Goal: Task Accomplishment & Management: Manage account settings

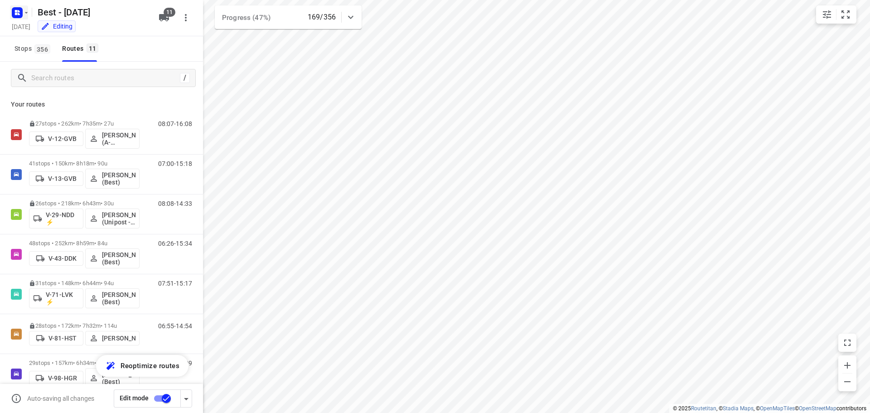
click at [21, 17] on rect "button" at bounding box center [17, 12] width 11 height 11
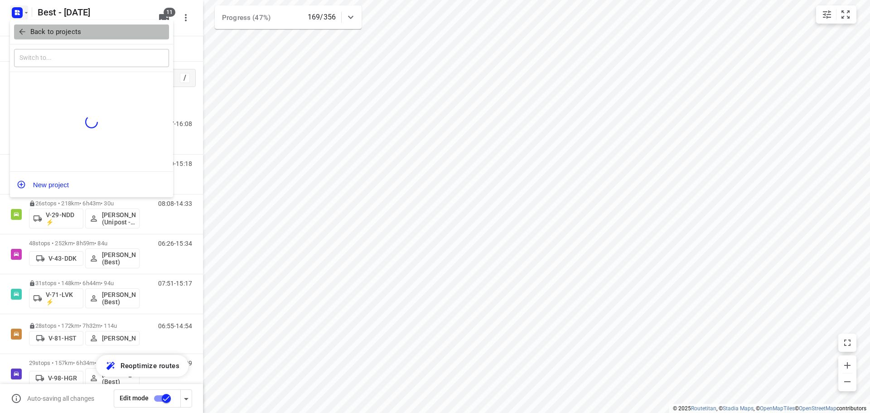
click at [25, 32] on icon "button" at bounding box center [22, 31] width 9 height 9
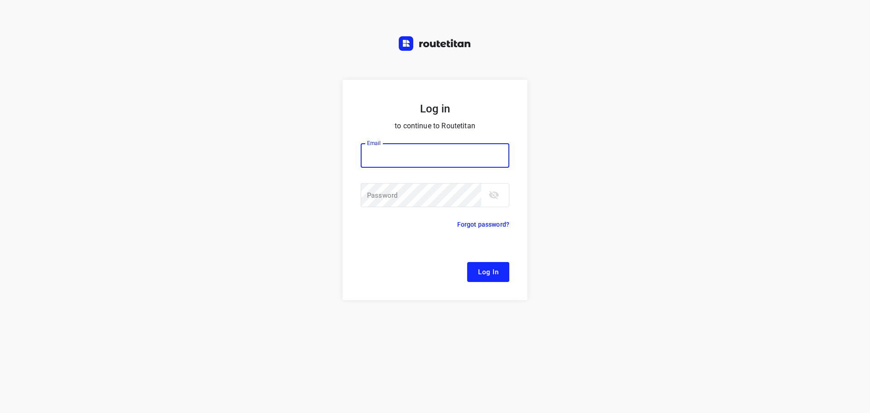
type input "Remco@fruitopjewerk.nl"
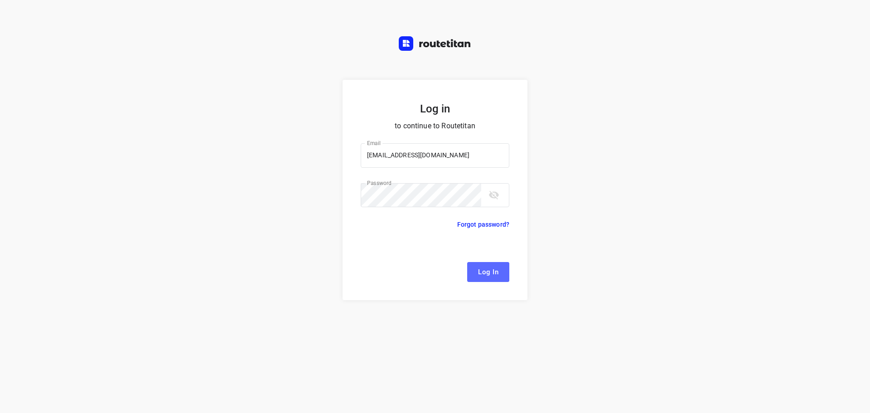
click at [487, 275] on span "Log In" at bounding box center [488, 272] width 20 height 12
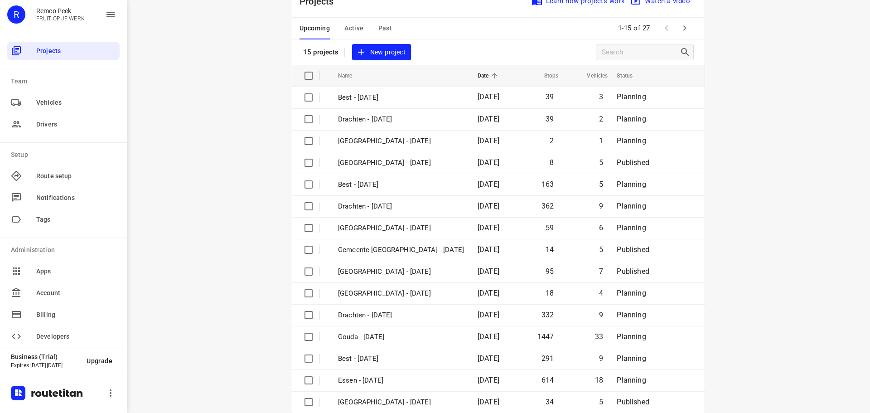
scroll to position [45, 0]
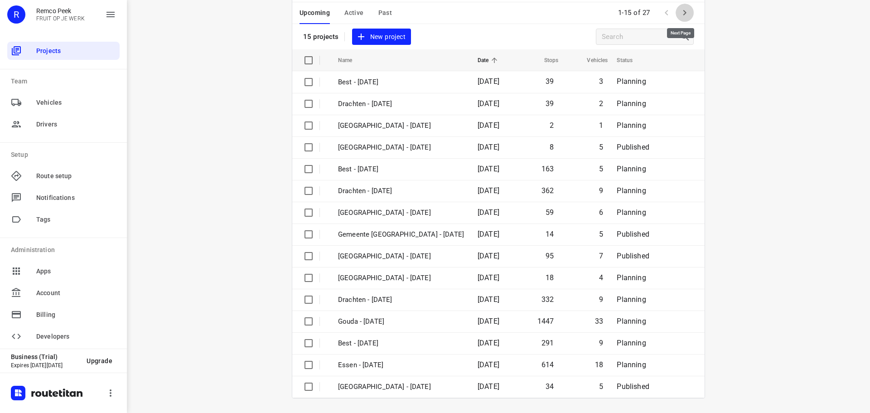
click at [682, 14] on icon "button" at bounding box center [684, 12] width 11 height 11
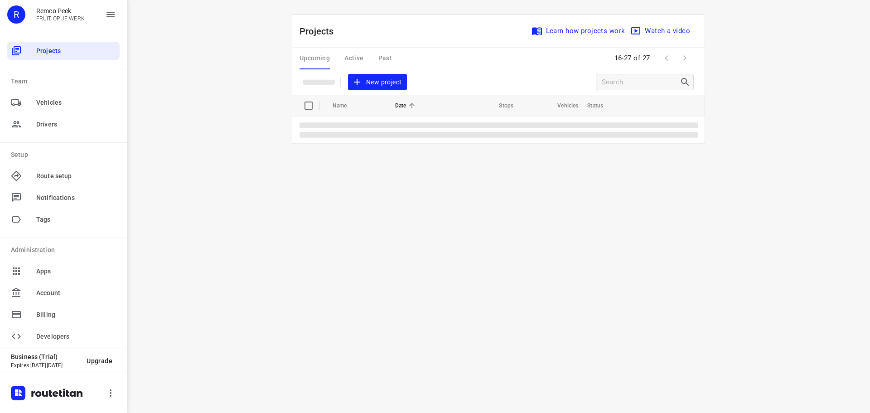
scroll to position [0, 0]
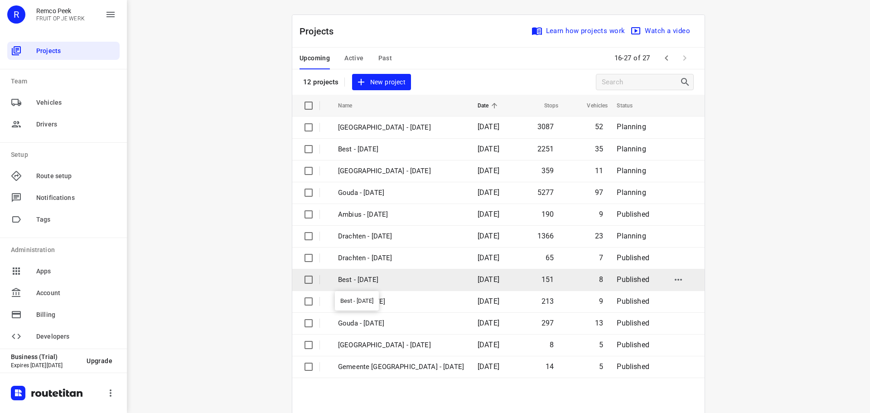
click at [418, 277] on p "Best - [DATE]" at bounding box center [401, 280] width 126 height 10
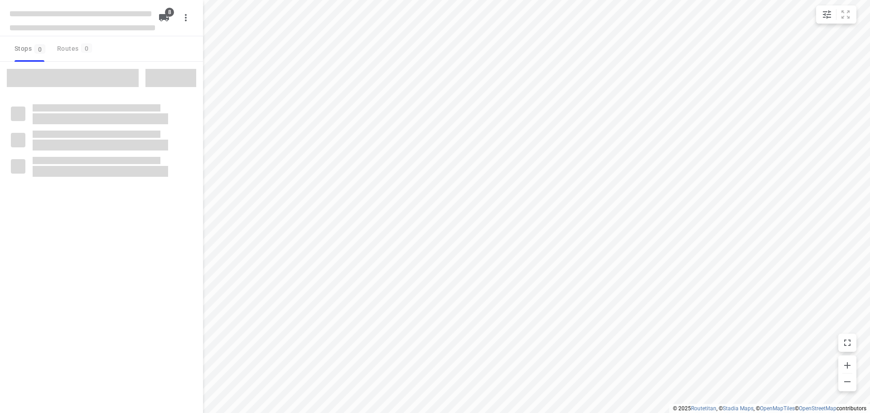
checkbox input "true"
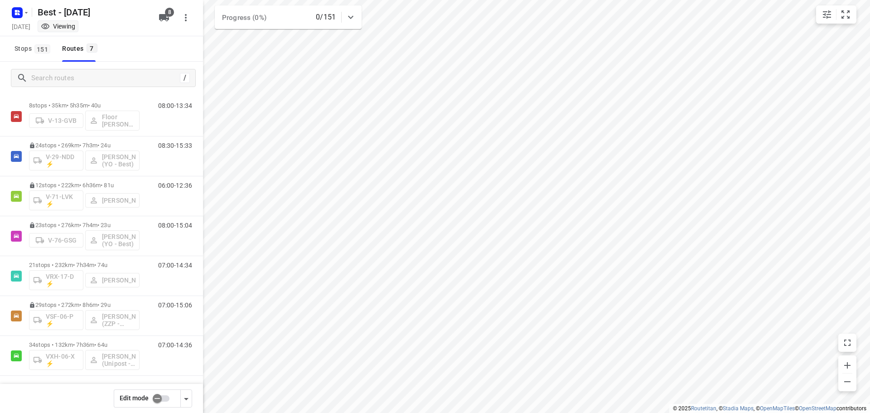
scroll to position [19, 0]
click at [161, 396] on input "checkbox" at bounding box center [157, 398] width 52 height 17
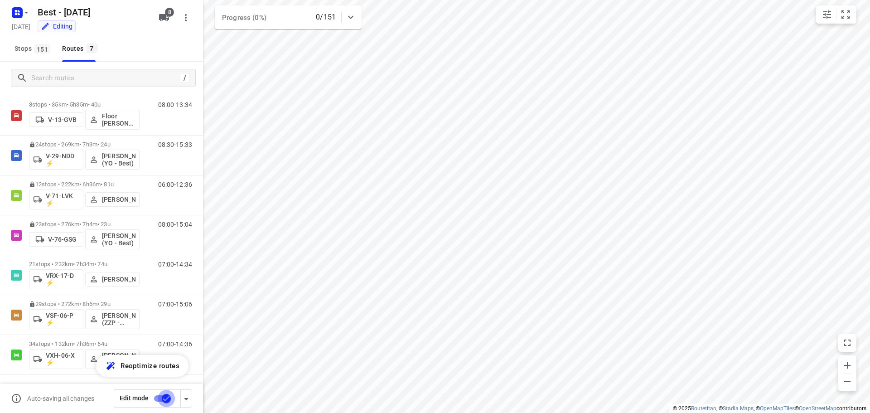
click at [162, 400] on input "checkbox" at bounding box center [166, 398] width 52 height 17
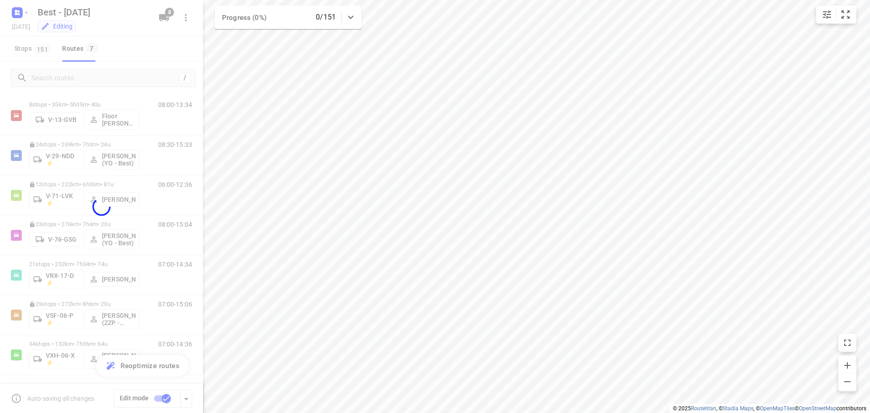
checkbox input "false"
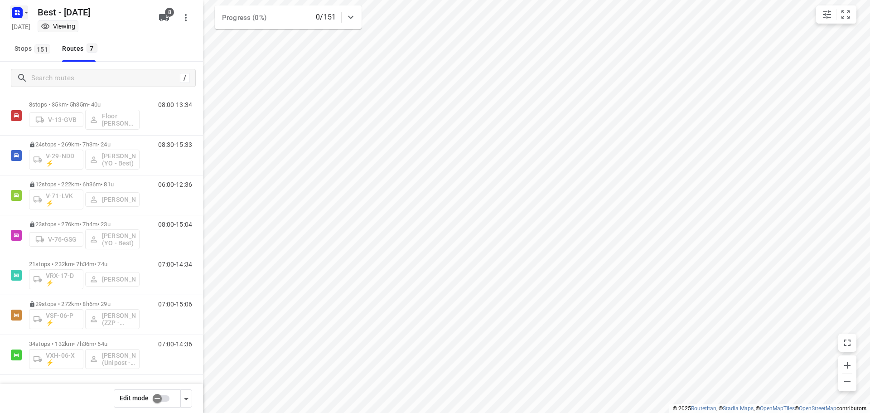
click at [16, 18] on rect "button" at bounding box center [17, 12] width 11 height 11
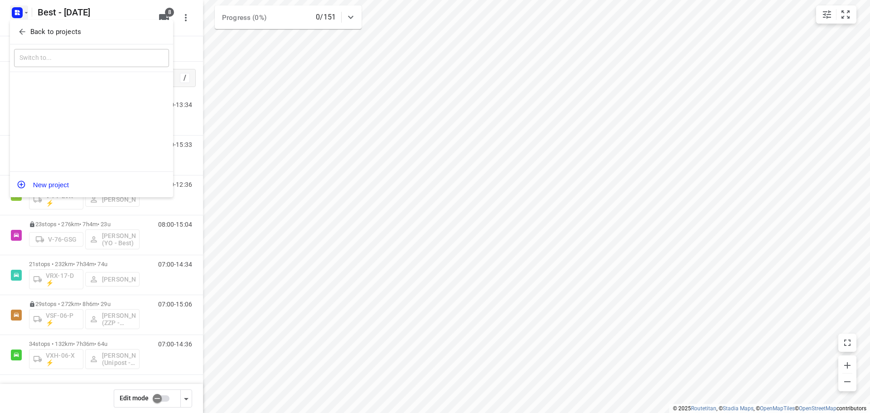
click at [16, 33] on button "Back to projects" at bounding box center [91, 31] width 155 height 15
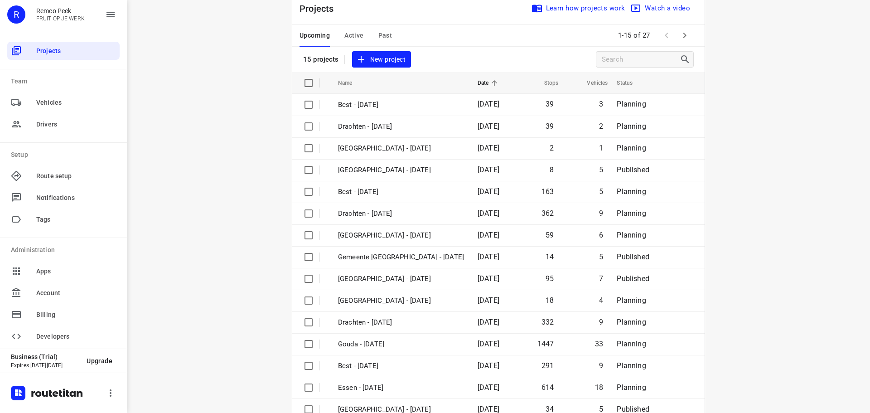
scroll to position [45, 0]
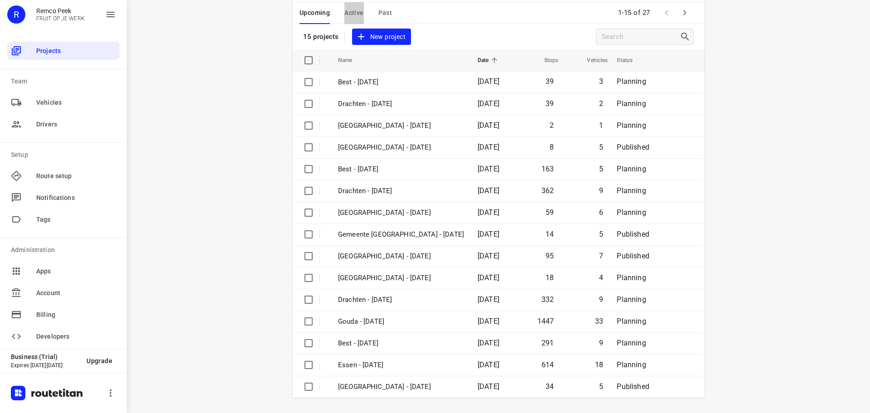
click at [352, 18] on span "Active" at bounding box center [353, 12] width 19 height 11
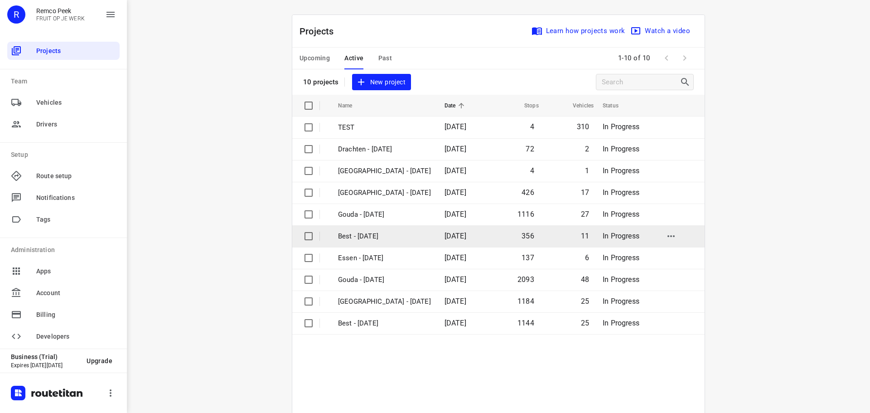
click at [396, 245] on td "Best - [DATE]" at bounding box center [383, 236] width 108 height 22
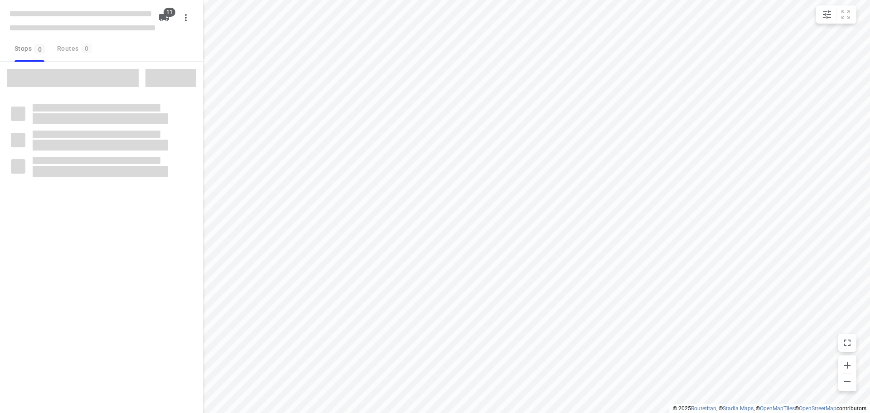
checkbox input "true"
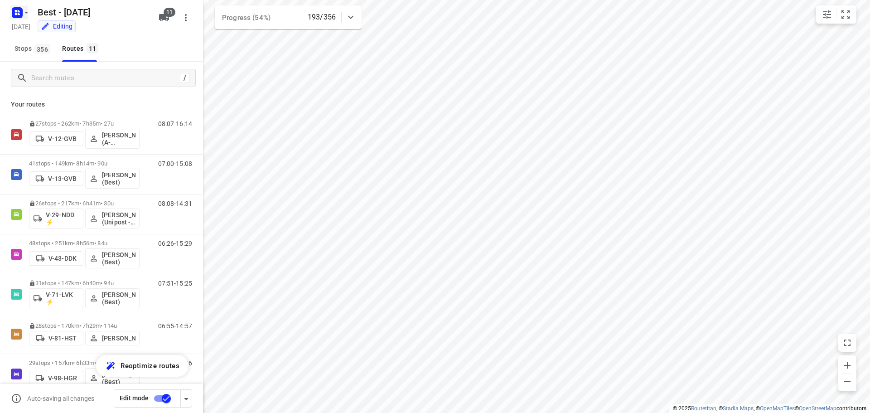
click at [27, 13] on icon "button" at bounding box center [26, 12] width 7 height 7
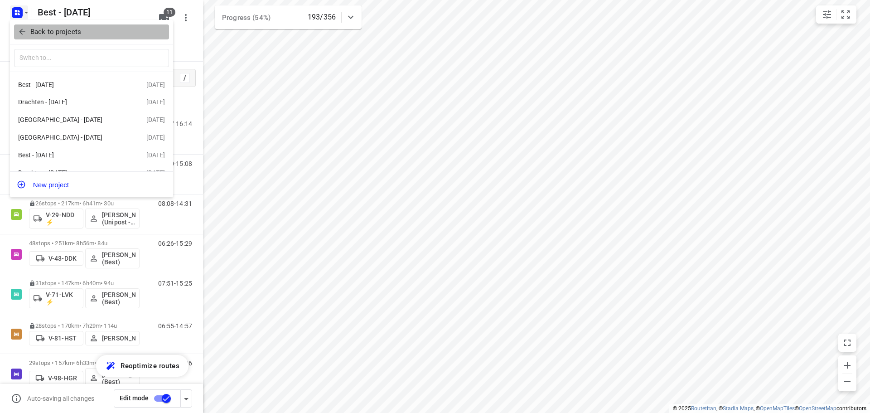
click at [20, 27] on button "Back to projects" at bounding box center [91, 31] width 155 height 15
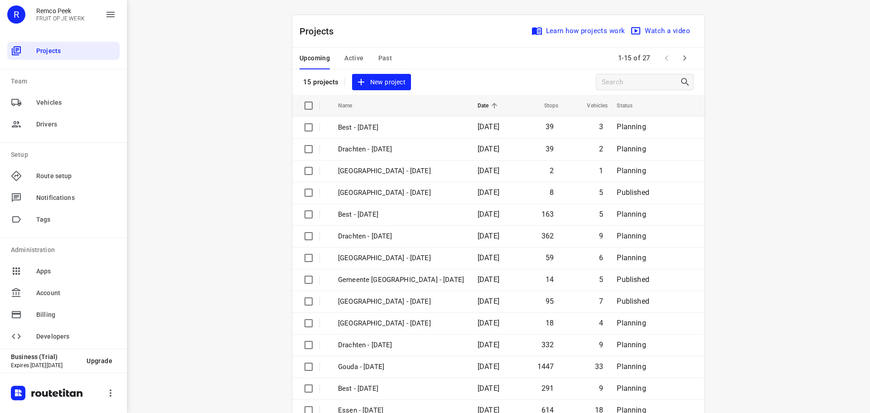
click at [339, 70] on div "Projects Learn how projects work Watch a video 15 projects New project" at bounding box center [498, 55] width 412 height 80
click at [348, 54] on span "Active" at bounding box center [353, 58] width 19 height 11
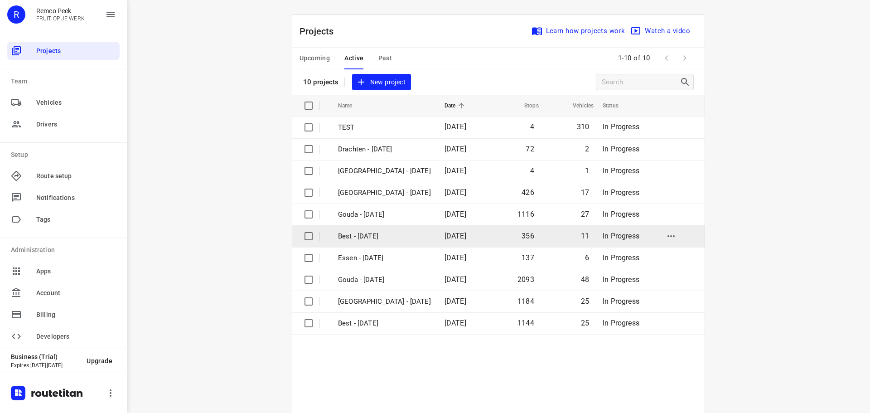
click at [375, 239] on p "Best - [DATE]" at bounding box center [384, 236] width 93 height 10
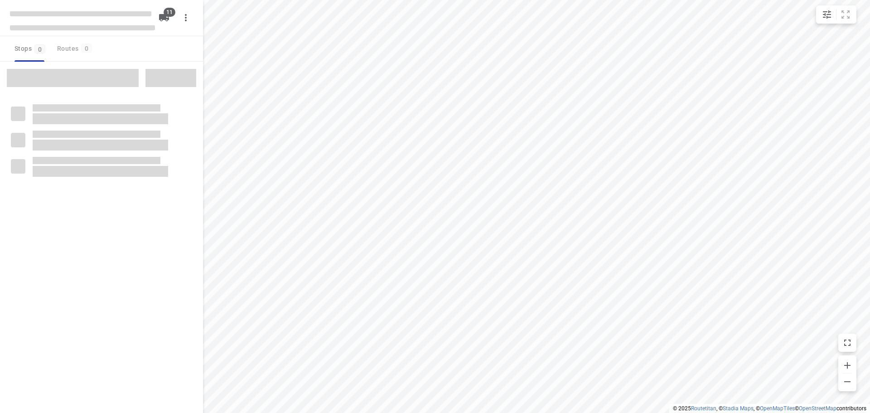
checkbox input "true"
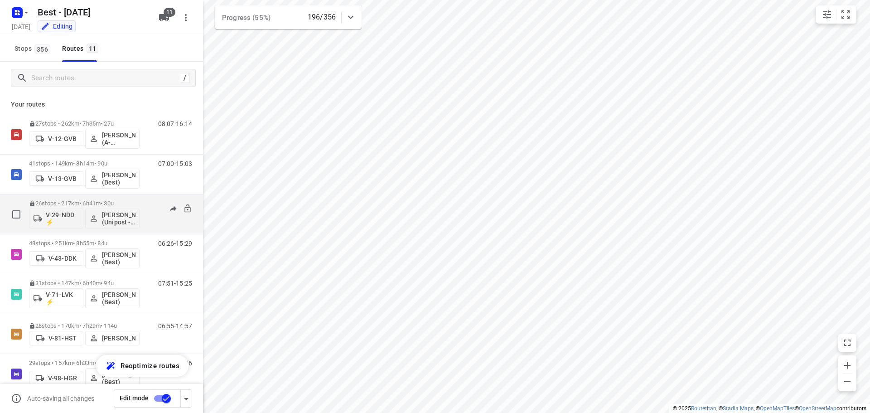
click at [115, 200] on p "26 stops • 217km • 6h41m • 30u" at bounding box center [84, 203] width 111 height 7
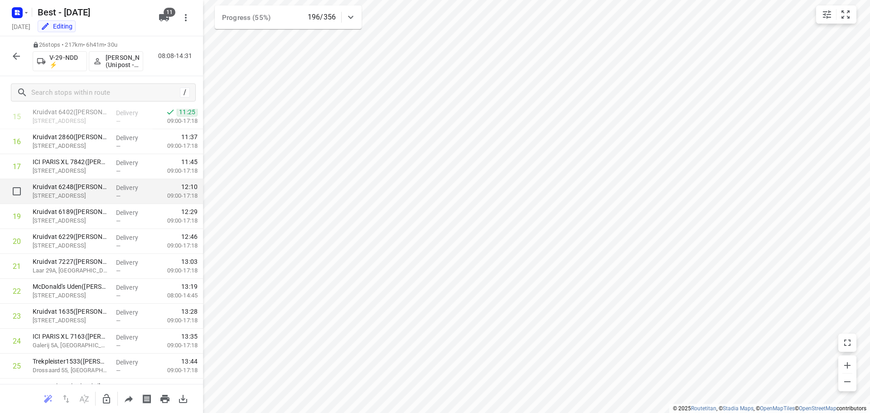
scroll to position [398, 0]
click at [14, 54] on icon "button" at bounding box center [16, 56] width 11 height 11
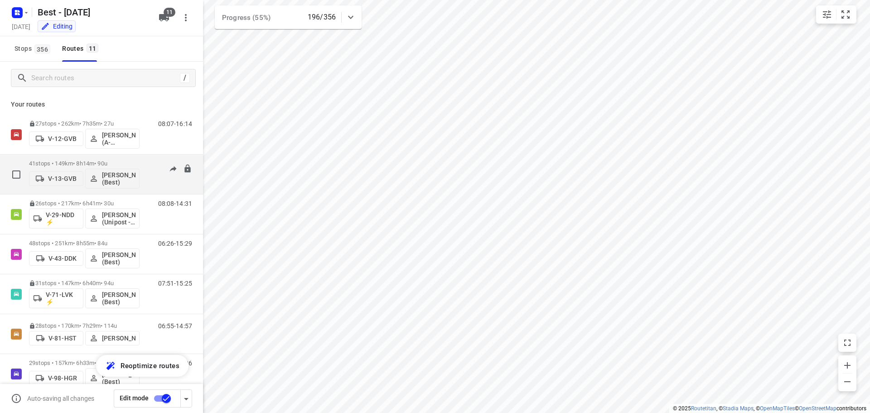
click at [92, 161] on p "41 stops • 149km • 8h14m • 90u" at bounding box center [84, 163] width 111 height 7
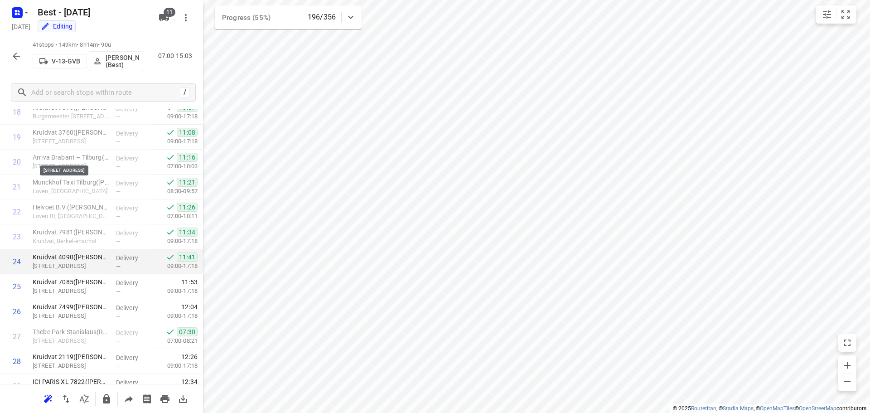
scroll to position [589, 0]
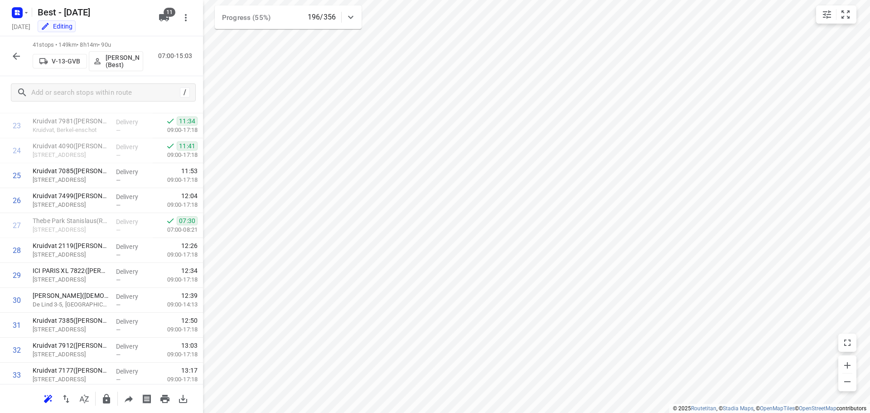
click at [15, 61] on icon "button" at bounding box center [16, 56] width 11 height 11
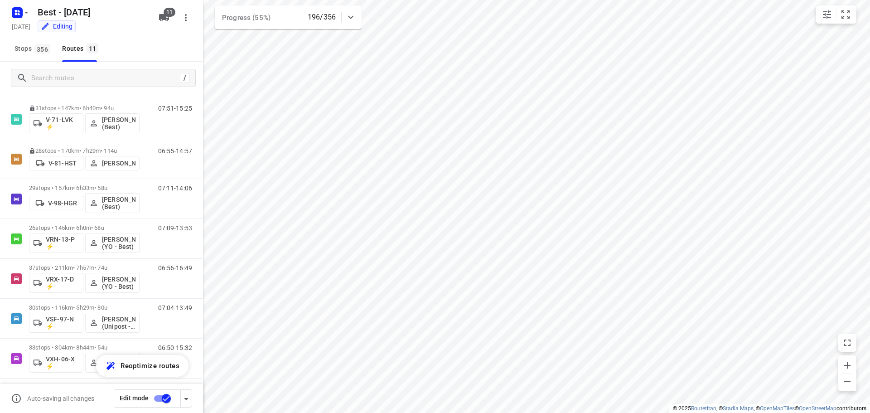
scroll to position [179, 0]
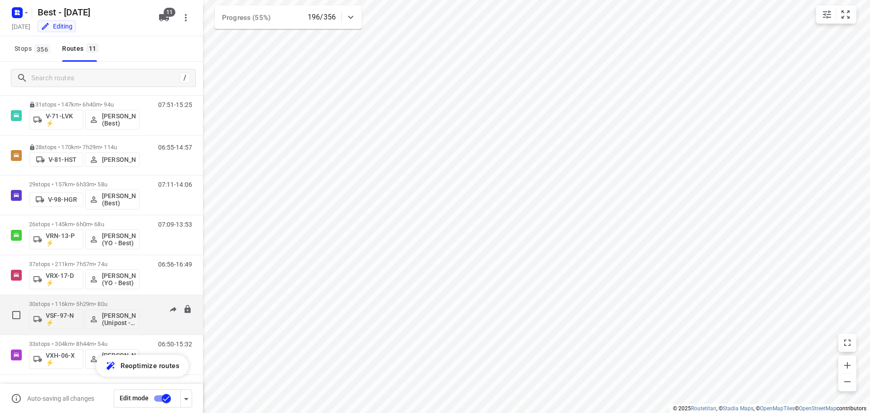
click at [86, 307] on p "30 stops • 116km • 5h29m • 80u" at bounding box center [84, 303] width 111 height 7
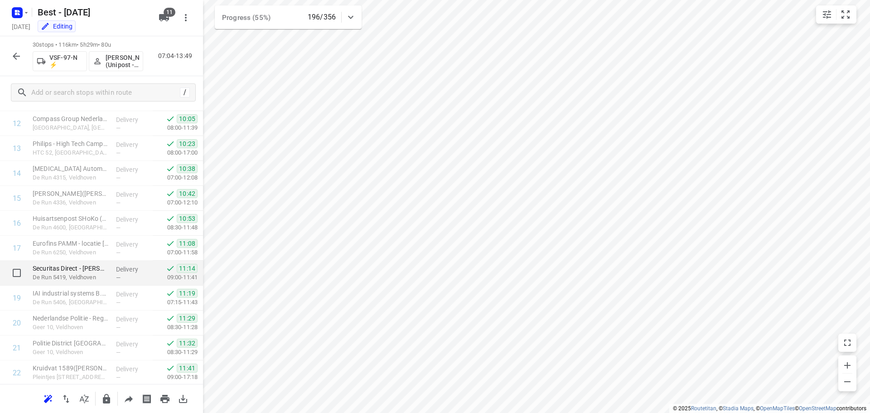
scroll to position [543, 0]
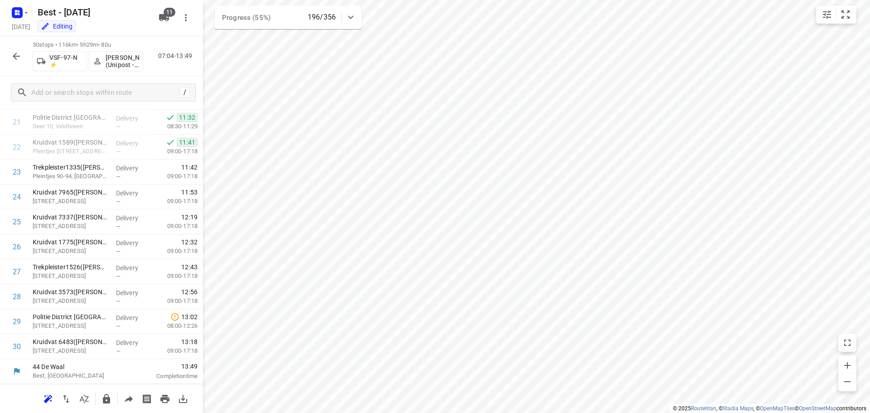
click at [14, 55] on icon "button" at bounding box center [16, 56] width 11 height 11
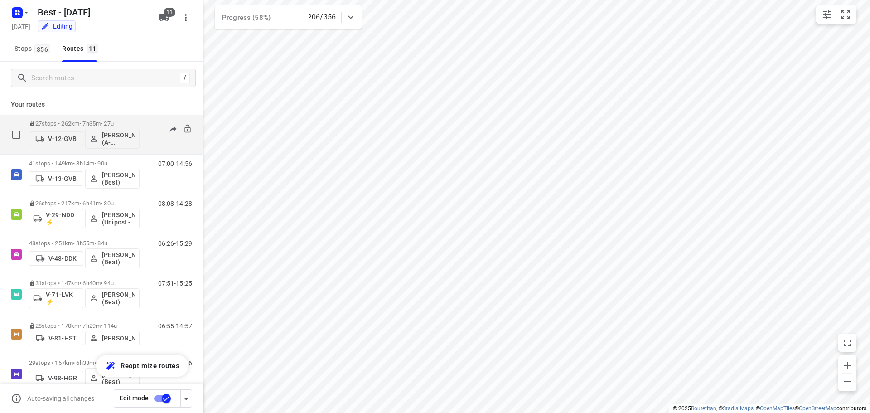
click at [111, 117] on div "27 stops • 262km • 7h35m • 27u V-12-GVB [PERSON_NAME] (A-flexibleservice - Best…" at bounding box center [84, 135] width 111 height 38
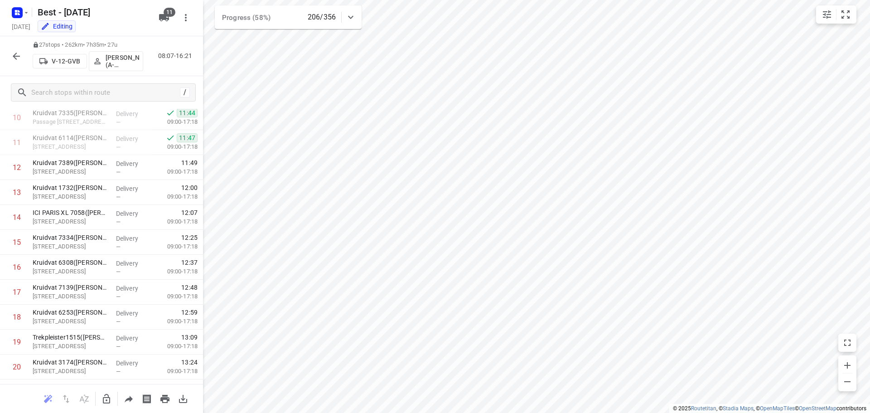
scroll to position [276, 0]
click at [9, 57] on button "button" at bounding box center [16, 56] width 18 height 18
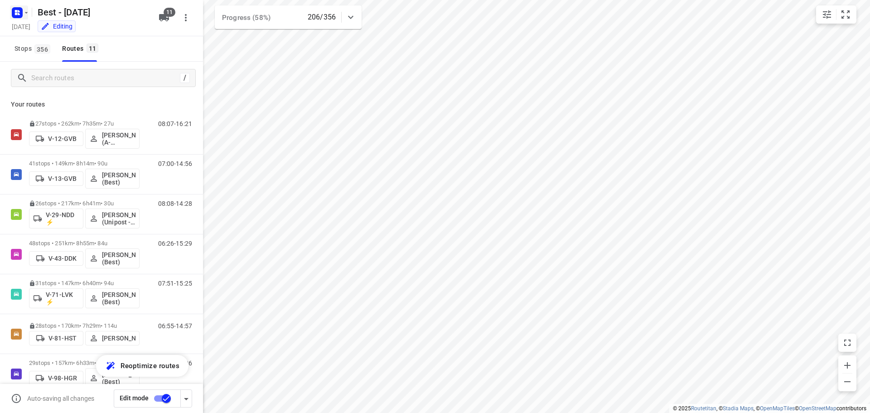
click at [11, 16] on icon "button" at bounding box center [17, 12] width 14 height 14
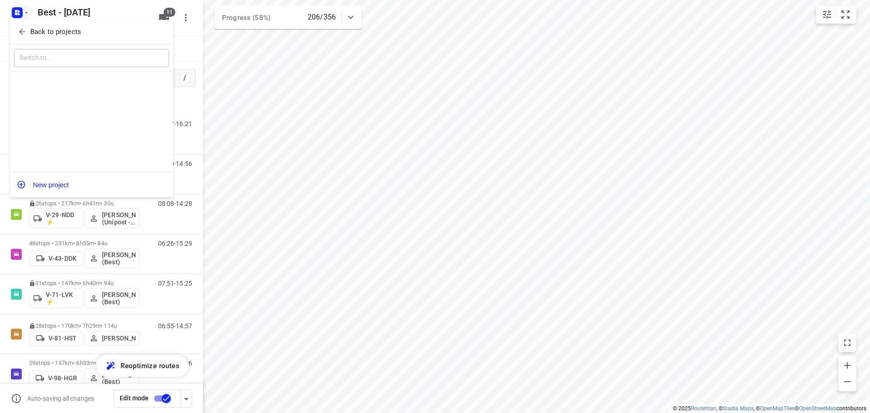
click at [14, 33] on button "Back to projects" at bounding box center [91, 31] width 155 height 15
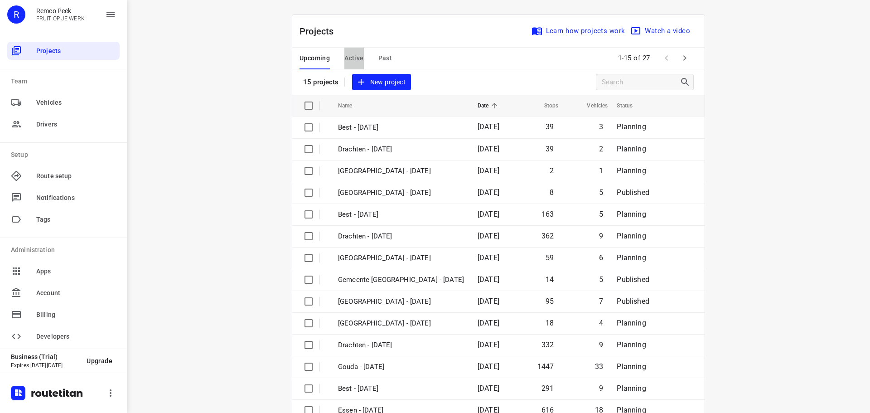
click at [359, 59] on span "Active" at bounding box center [353, 58] width 19 height 11
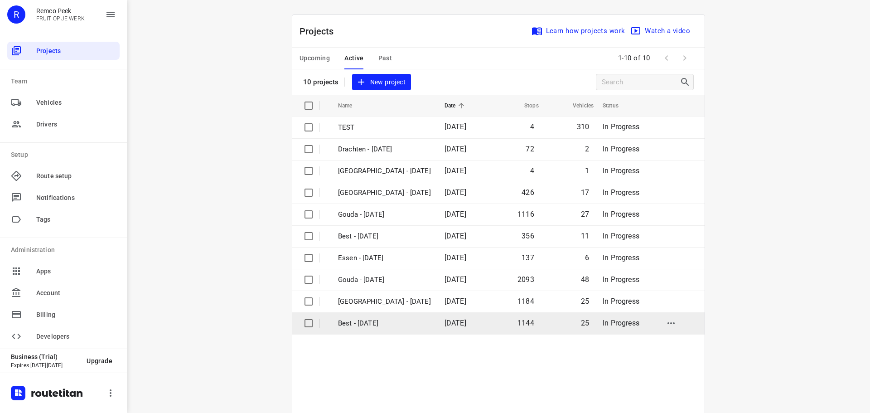
click at [381, 323] on p "Best - [DATE]" at bounding box center [384, 323] width 93 height 10
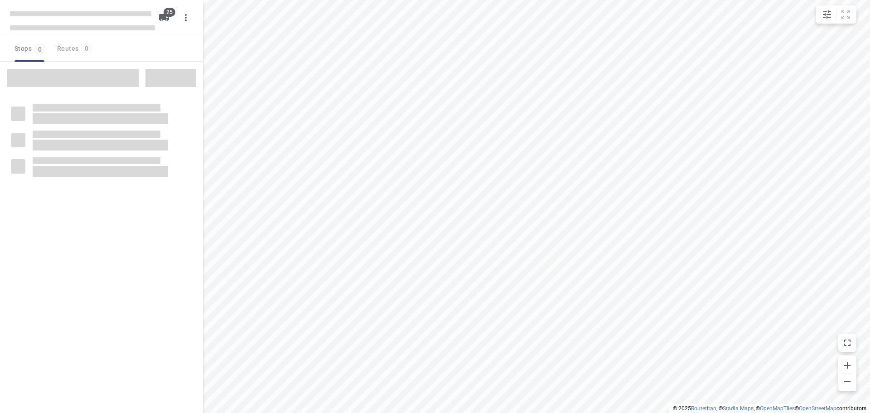
checkbox input "true"
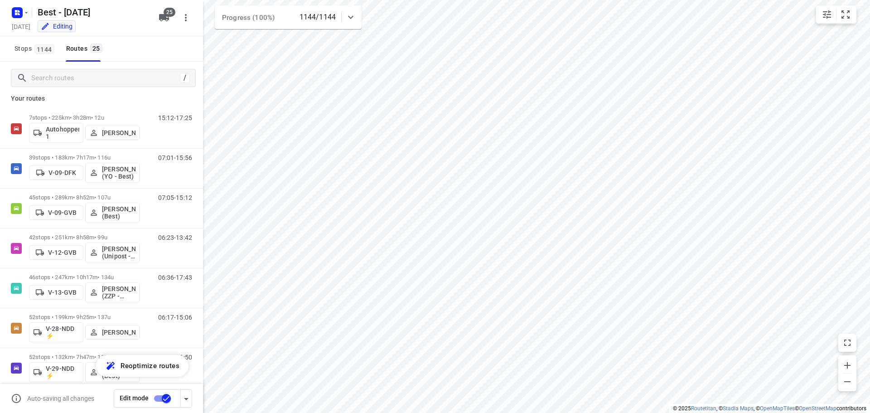
scroll to position [3, 0]
click at [16, 12] on icon "button" at bounding box center [16, 11] width 2 height 2
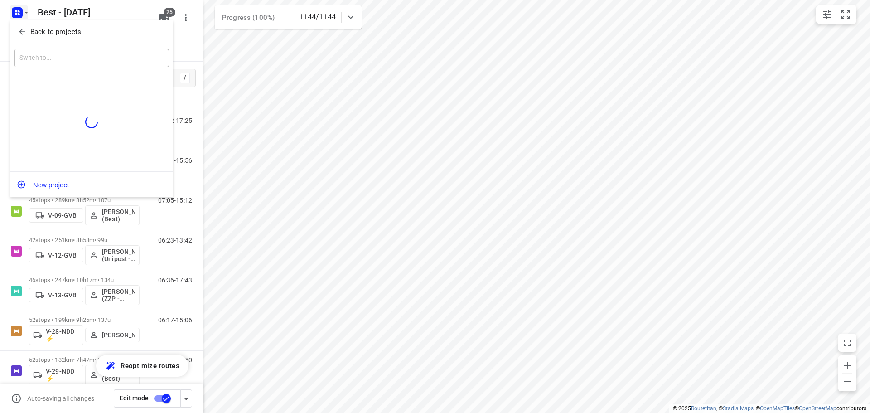
click at [26, 42] on div "Back to projects" at bounding box center [91, 32] width 163 height 24
click at [23, 30] on icon "button" at bounding box center [22, 31] width 9 height 9
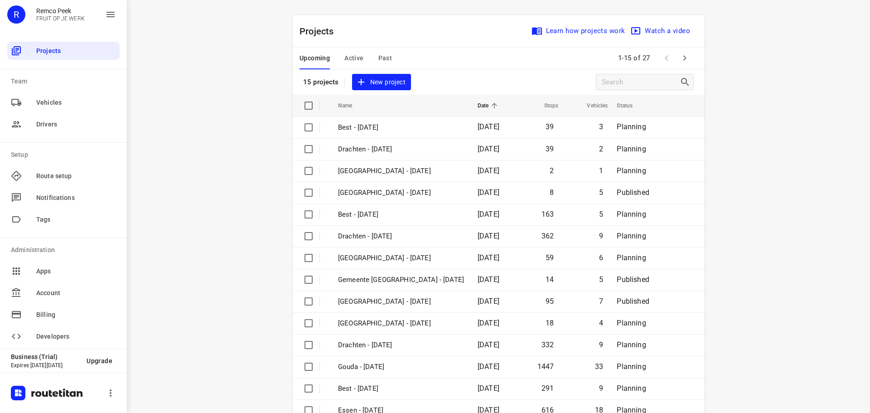
click at [354, 53] on span "Active" at bounding box center [353, 58] width 19 height 11
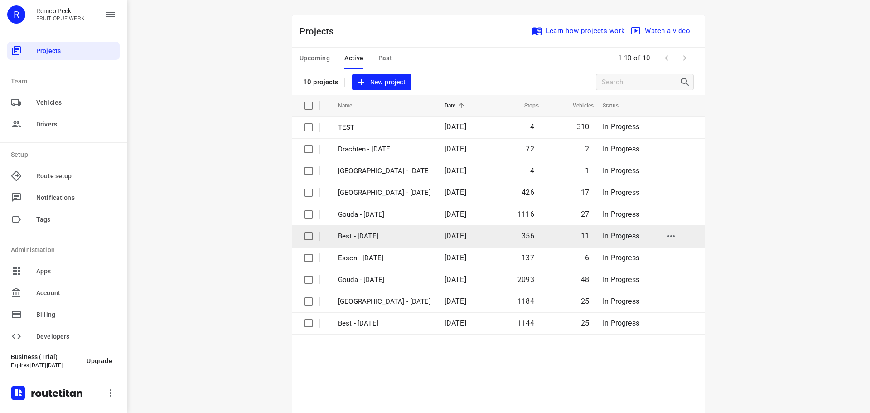
click at [370, 238] on p "Best - [DATE]" at bounding box center [384, 236] width 93 height 10
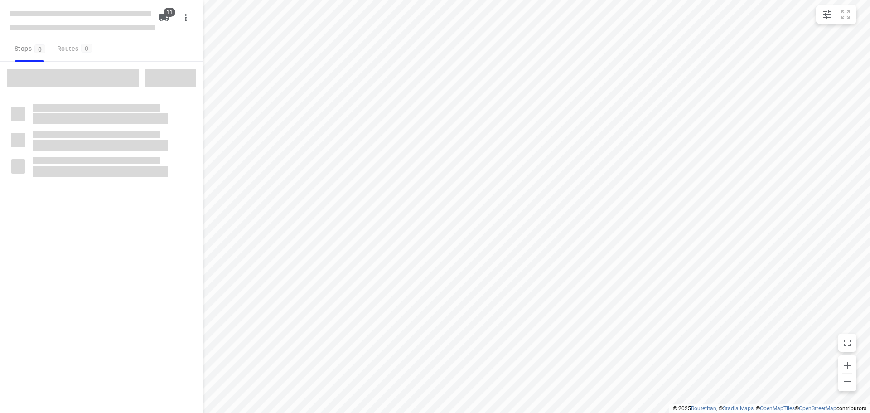
checkbox input "true"
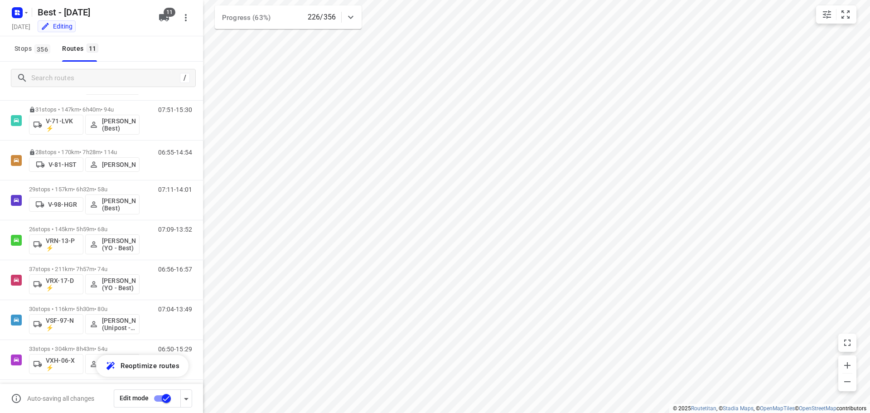
scroll to position [179, 0]
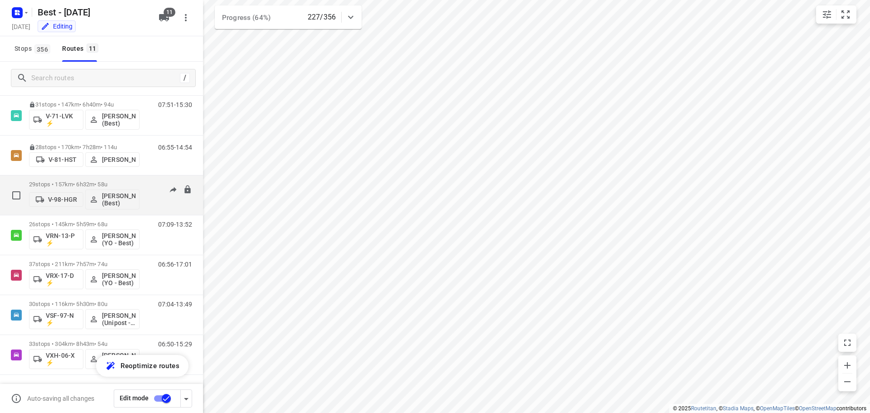
click at [130, 184] on p "29 stops • 157km • 6h32m • 58u" at bounding box center [84, 184] width 111 height 7
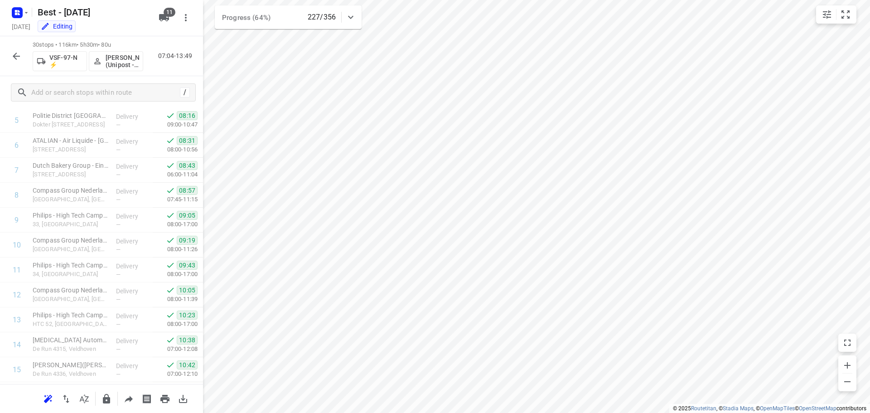
scroll to position [148, 0]
click at [14, 58] on icon "button" at bounding box center [16, 56] width 11 height 11
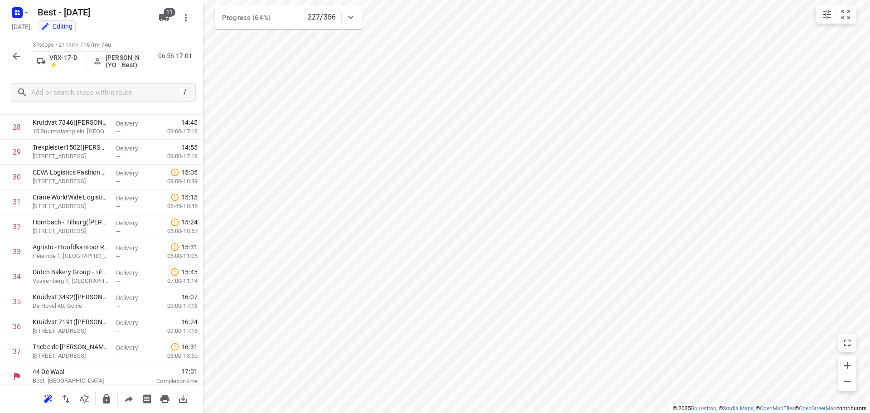
scroll to position [717, 0]
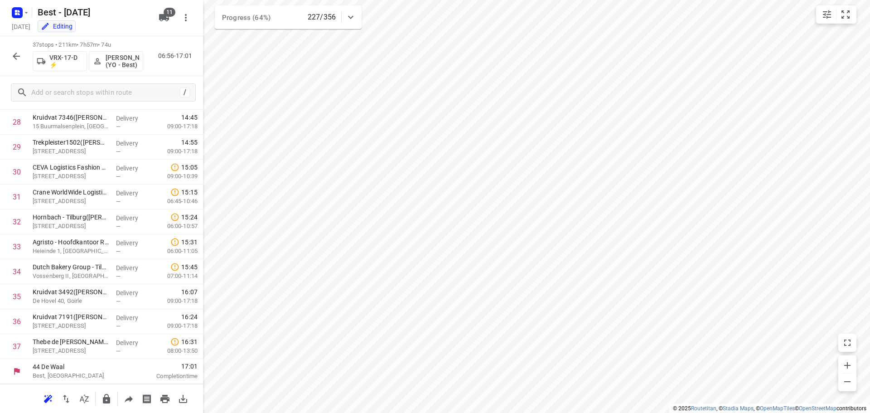
click at [27, 55] on div "37 stops • 211km • 7h57m • 74u VRX-17-D ⚡ [PERSON_NAME] (YO - Best) 06:56-17:01" at bounding box center [101, 56] width 203 height 40
click at [19, 56] on icon "button" at bounding box center [16, 56] width 7 height 7
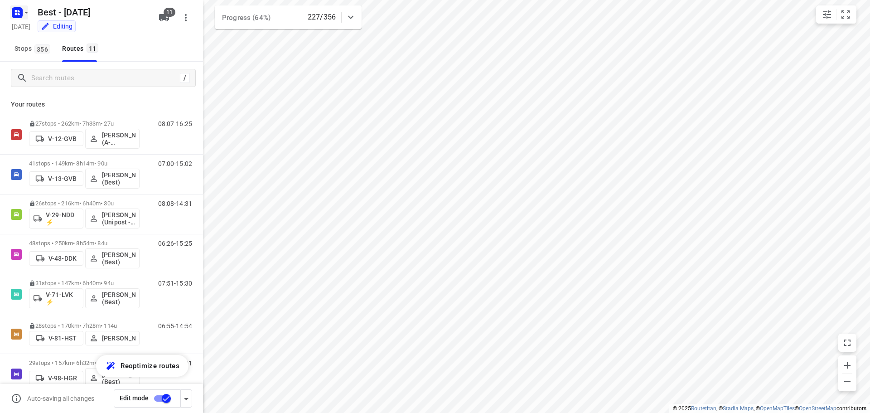
click at [20, 19] on icon "button" at bounding box center [17, 12] width 14 height 14
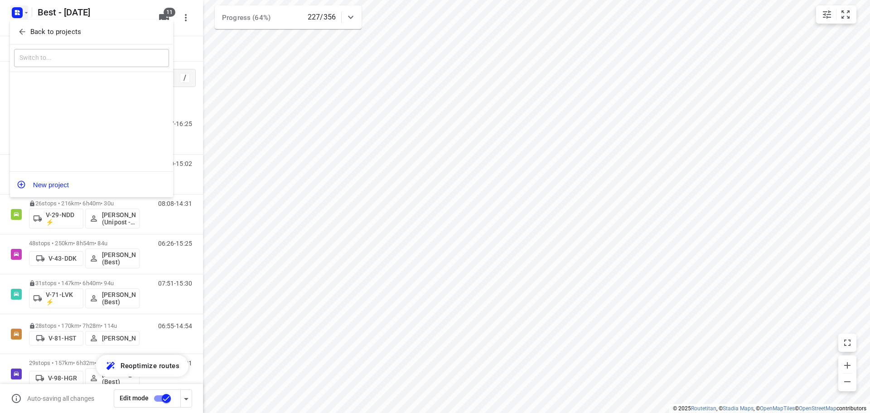
click at [22, 36] on icon "button" at bounding box center [22, 31] width 9 height 9
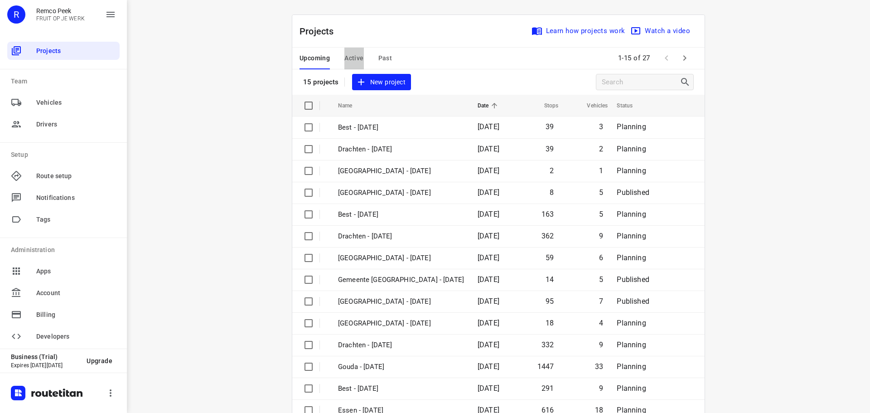
click at [354, 50] on button "Active" at bounding box center [353, 59] width 19 height 22
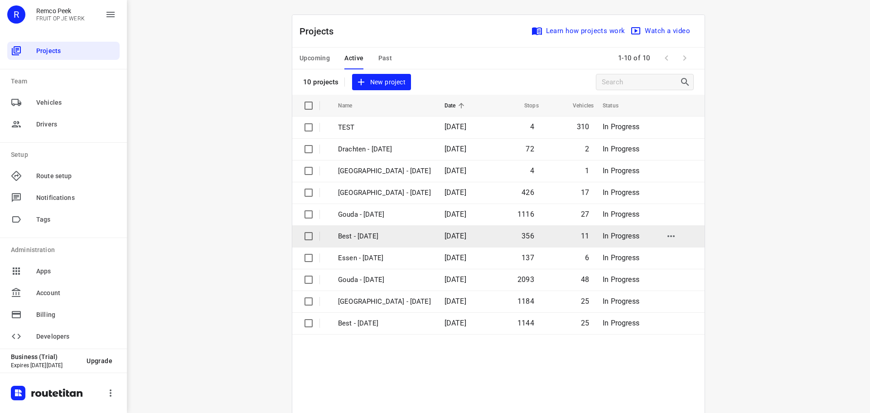
click at [376, 241] on p "Best - [DATE]" at bounding box center [384, 236] width 93 height 10
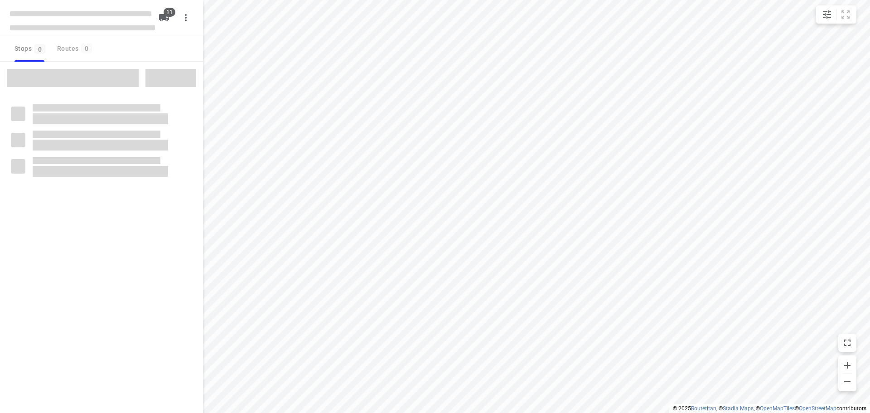
checkbox input "true"
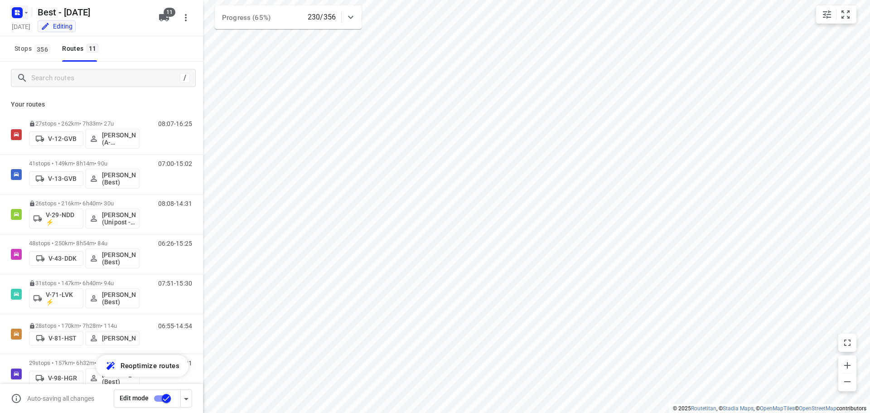
click at [19, 10] on icon "button" at bounding box center [19, 11] width 2 height 2
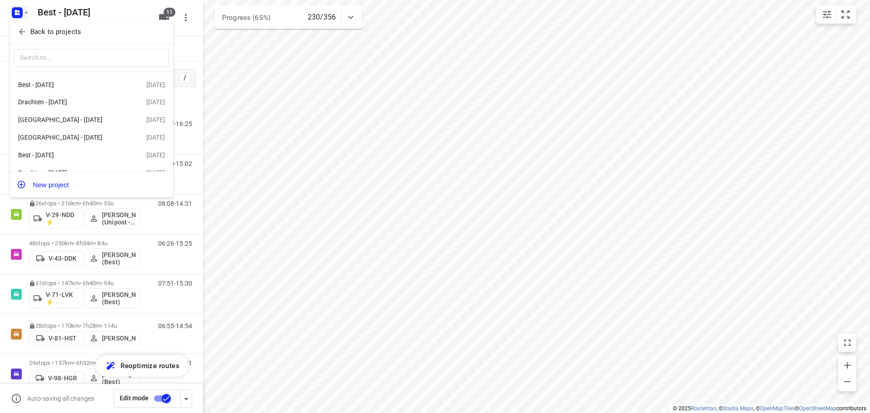
click at [20, 32] on icon "button" at bounding box center [22, 32] width 6 height 6
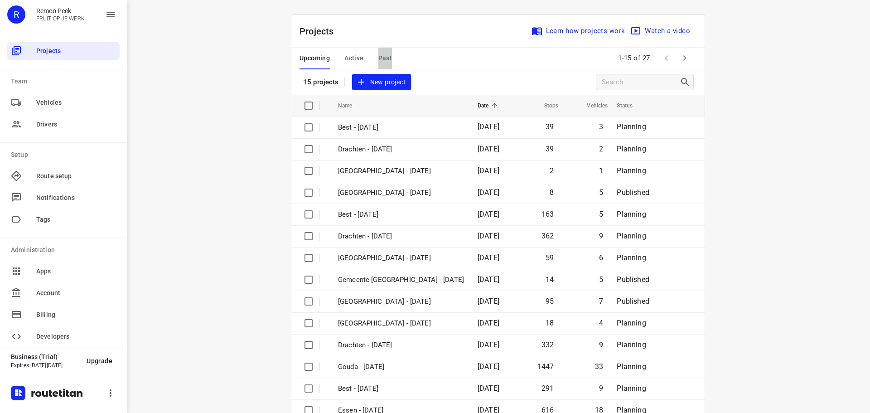
click at [383, 62] on span "Past" at bounding box center [385, 58] width 14 height 11
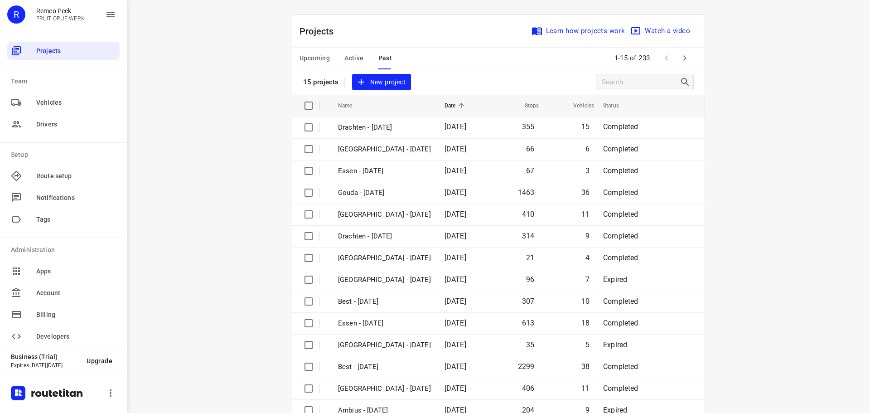
drag, startPoint x: 286, startPoint y: 55, endPoint x: 323, endPoint y: 59, distance: 36.9
click at [323, 59] on span "Upcoming" at bounding box center [314, 58] width 30 height 11
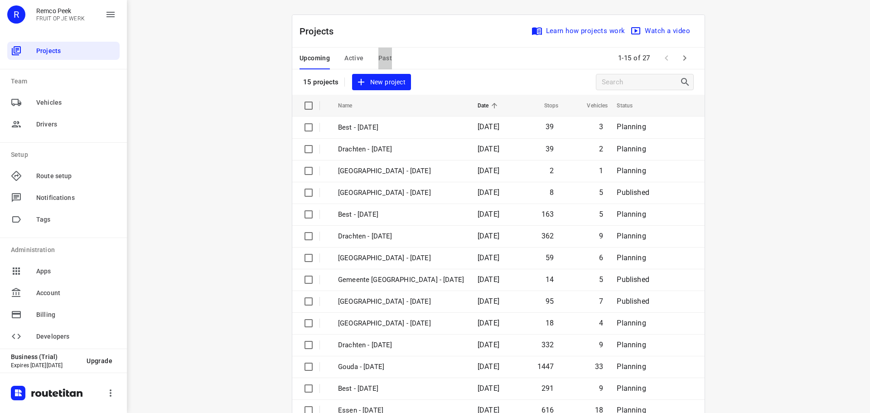
click at [378, 56] on span "Past" at bounding box center [385, 58] width 14 height 11
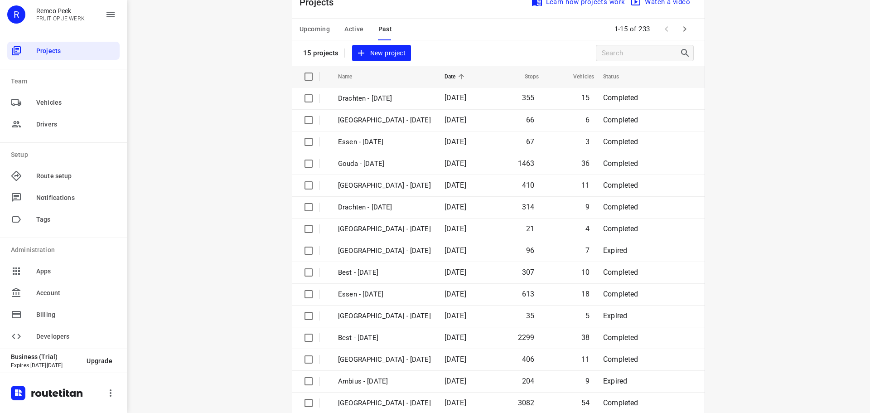
scroll to position [45, 0]
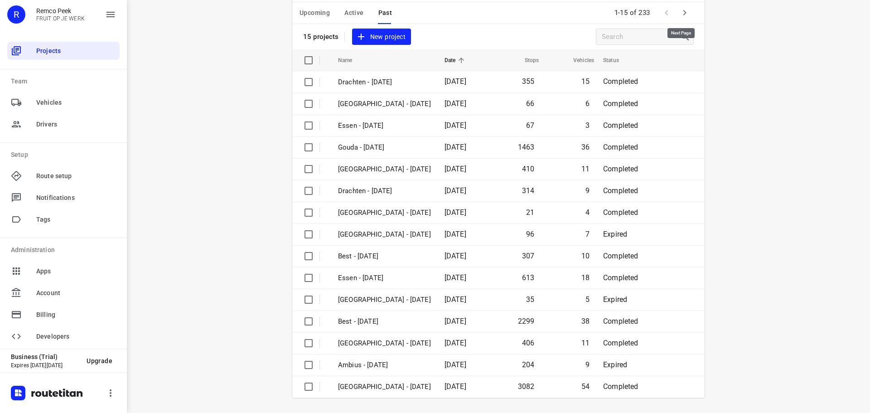
click at [683, 10] on icon "button" at bounding box center [684, 12] width 11 height 11
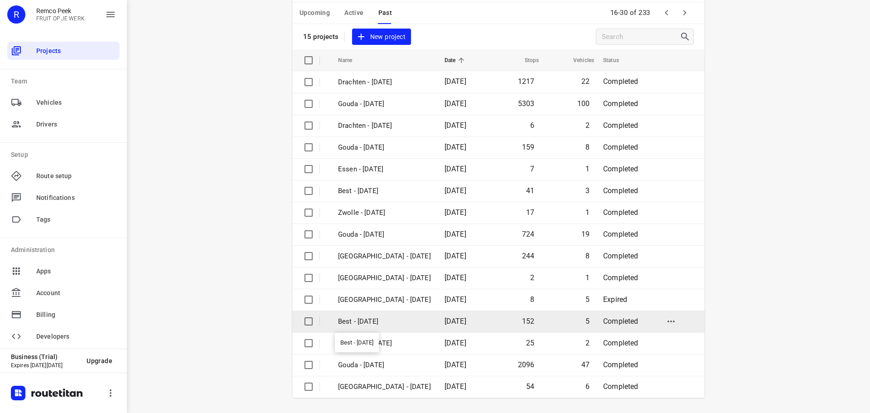
click at [384, 324] on p "Best - [DATE]" at bounding box center [384, 321] width 93 height 10
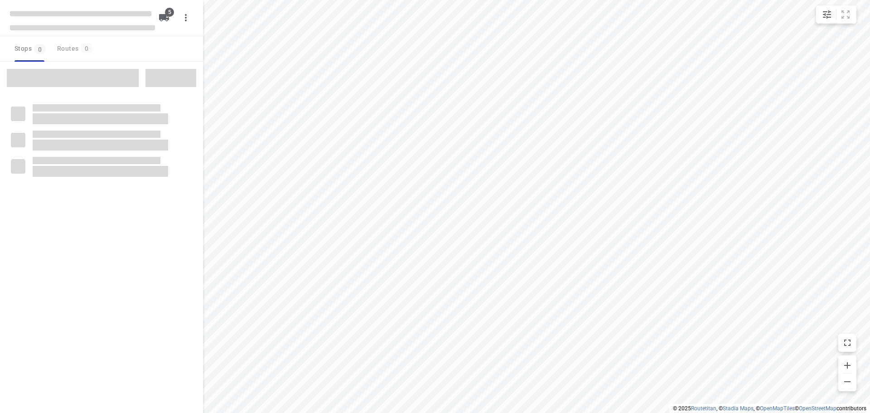
checkbox input "true"
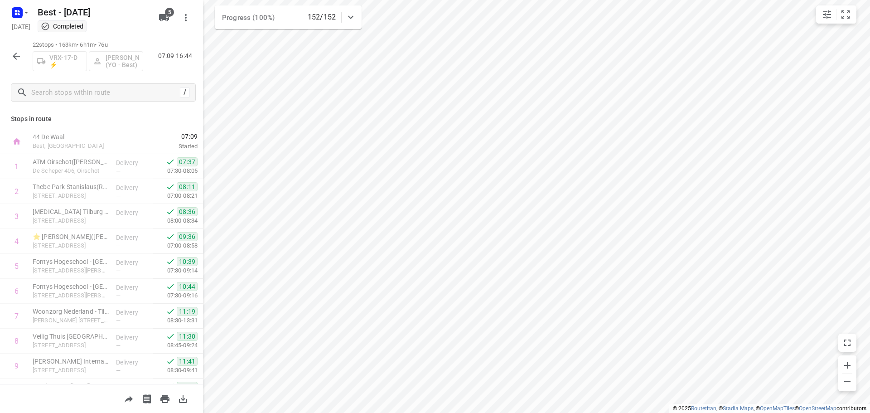
scroll to position [343, 0]
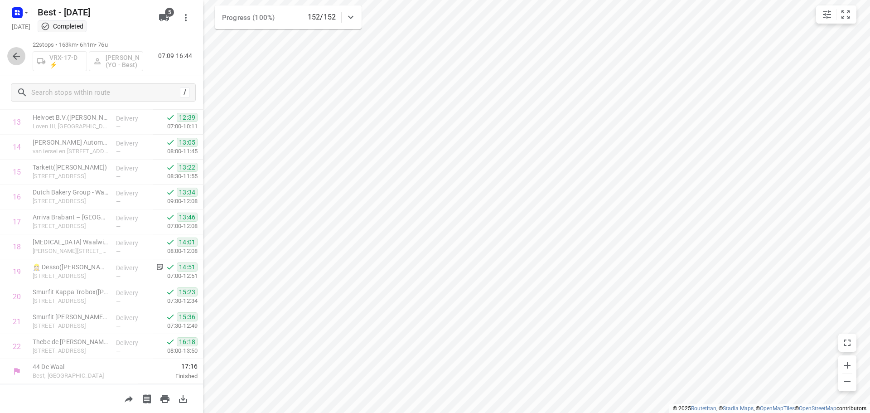
click at [18, 55] on icon "button" at bounding box center [16, 56] width 11 height 11
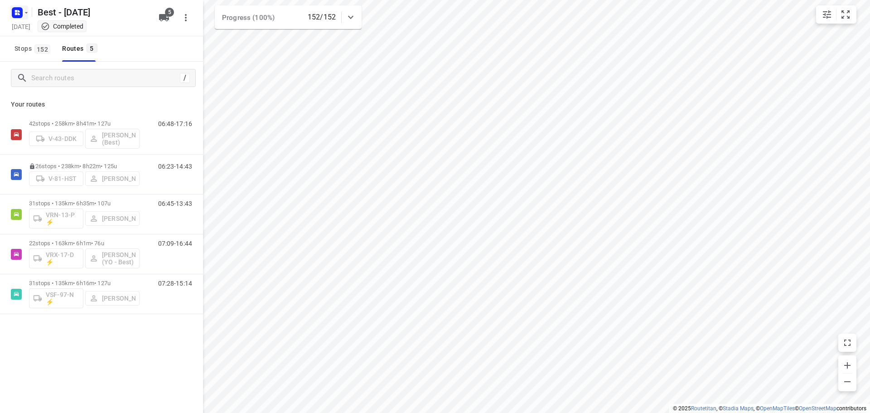
click at [25, 7] on button "button" at bounding box center [19, 12] width 18 height 14
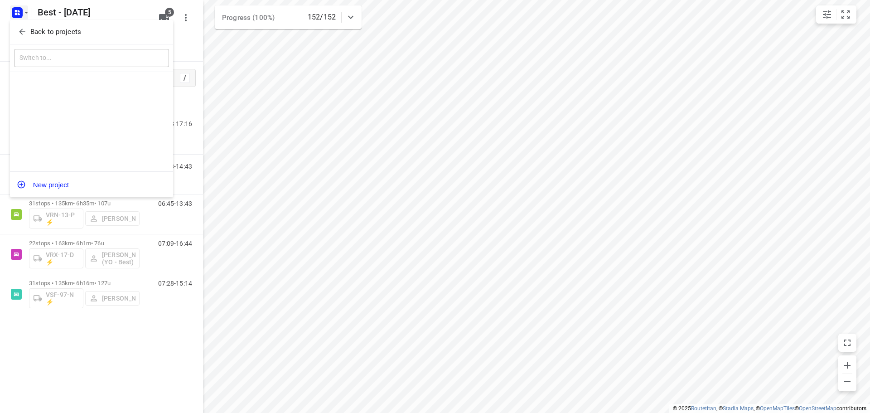
click at [25, 22] on div "Back to projects" at bounding box center [91, 32] width 163 height 24
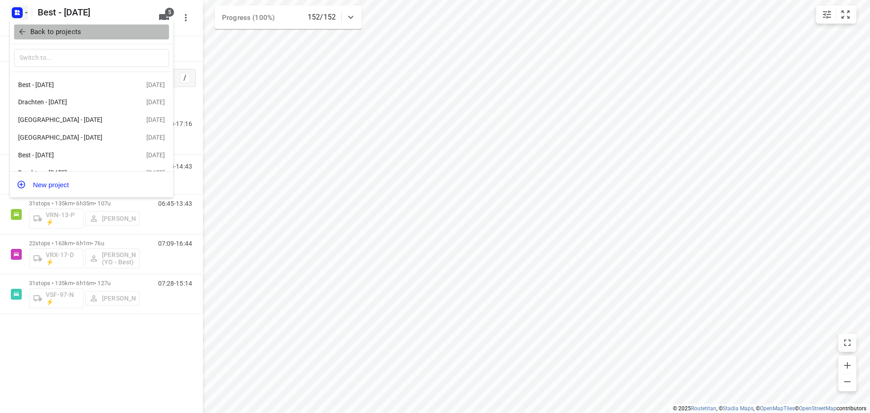
click at [23, 25] on button "Back to projects" at bounding box center [91, 31] width 155 height 15
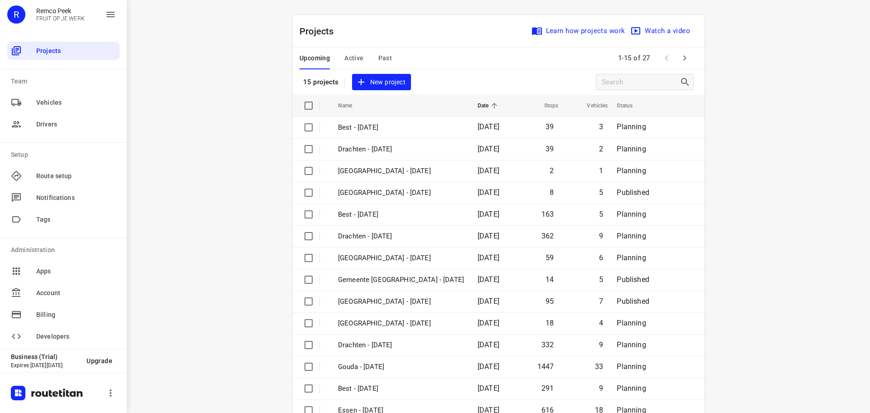
click at [378, 60] on span "Past" at bounding box center [385, 58] width 14 height 11
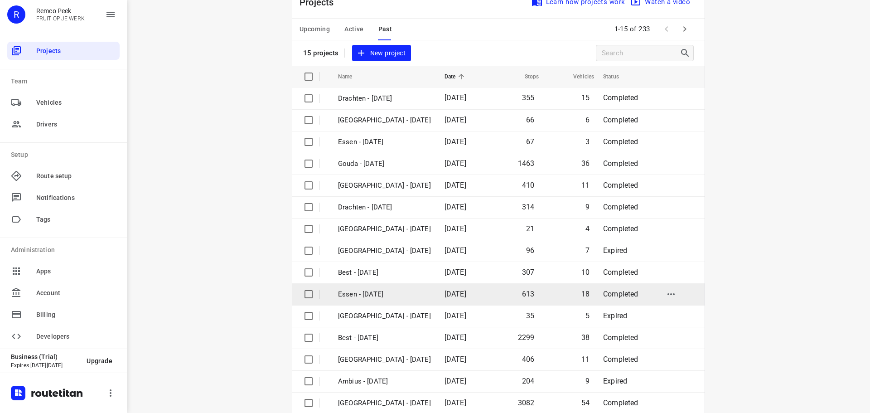
scroll to position [45, 0]
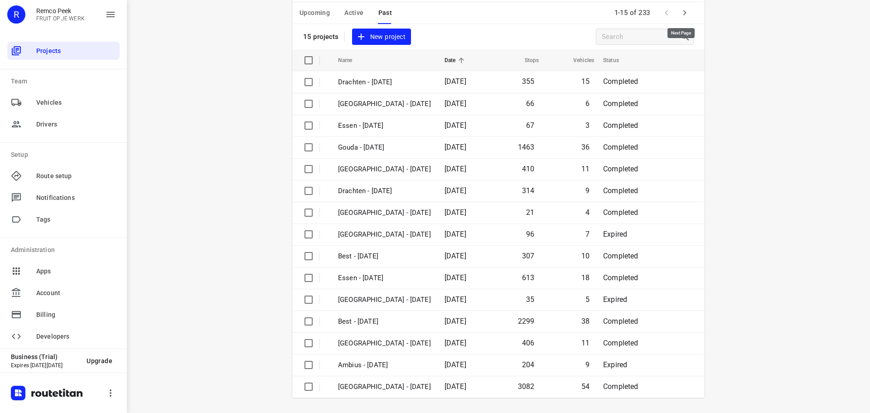
click at [683, 13] on icon "button" at bounding box center [684, 12] width 3 height 5
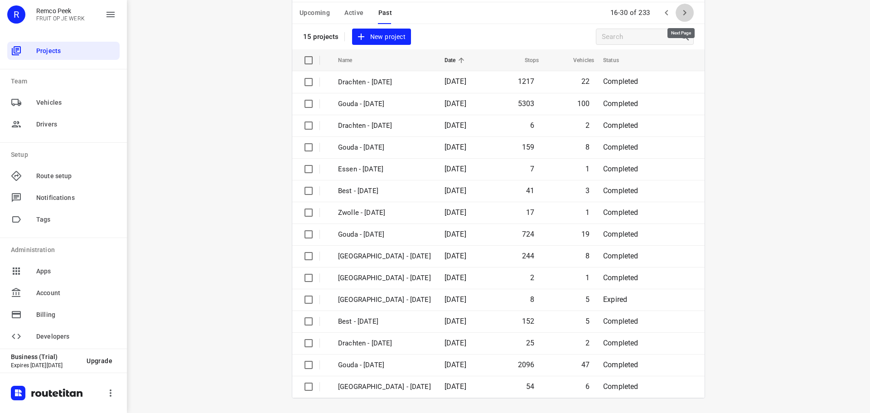
click at [686, 12] on icon "button" at bounding box center [684, 12] width 11 height 11
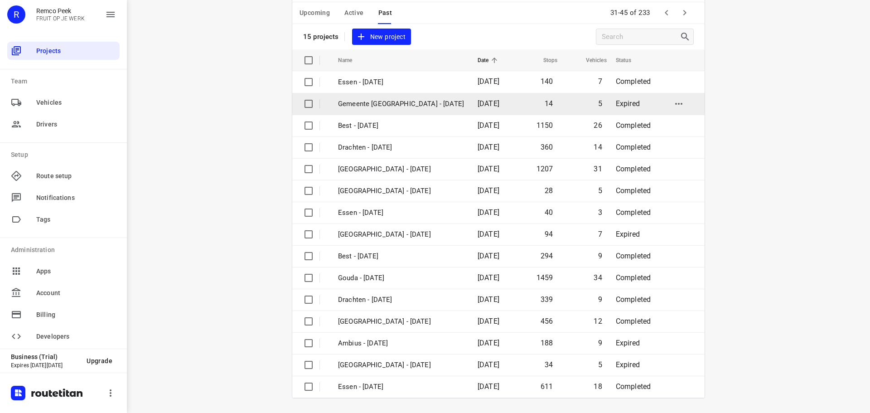
scroll to position [0, 0]
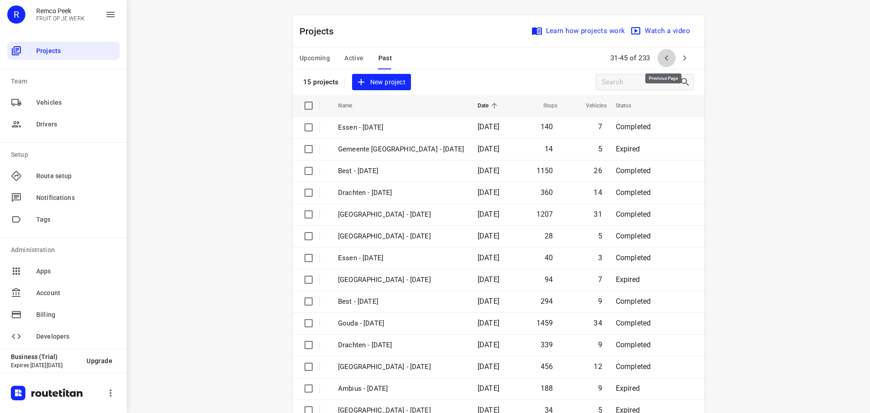
click at [661, 55] on icon "button" at bounding box center [666, 58] width 11 height 11
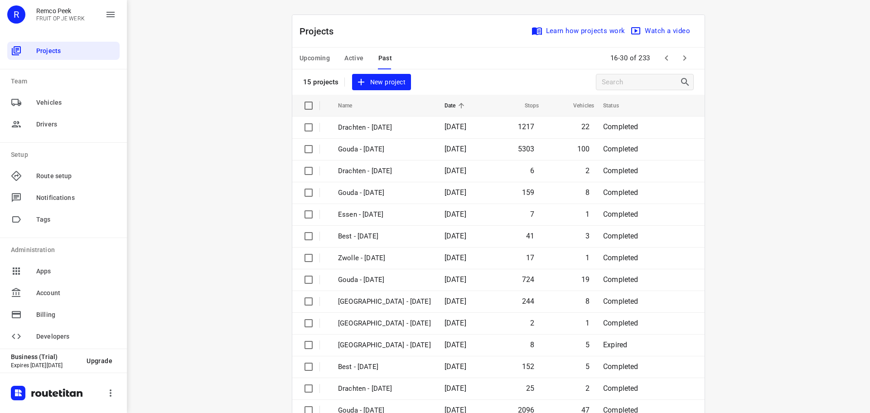
scroll to position [45, 0]
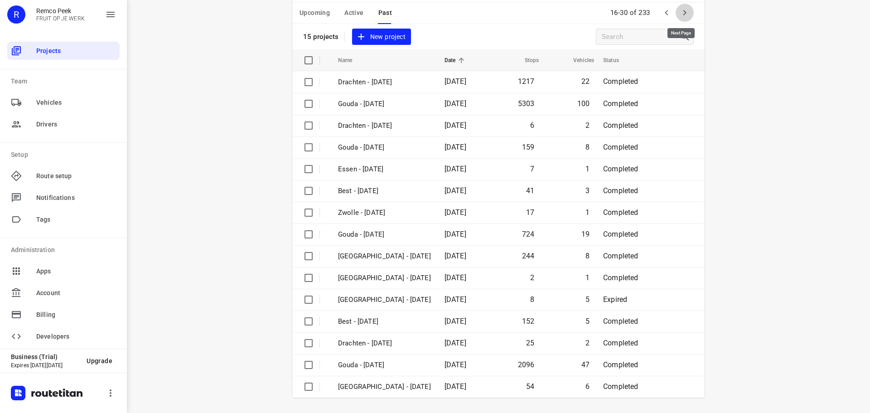
click at [683, 12] on icon "button" at bounding box center [684, 12] width 3 height 5
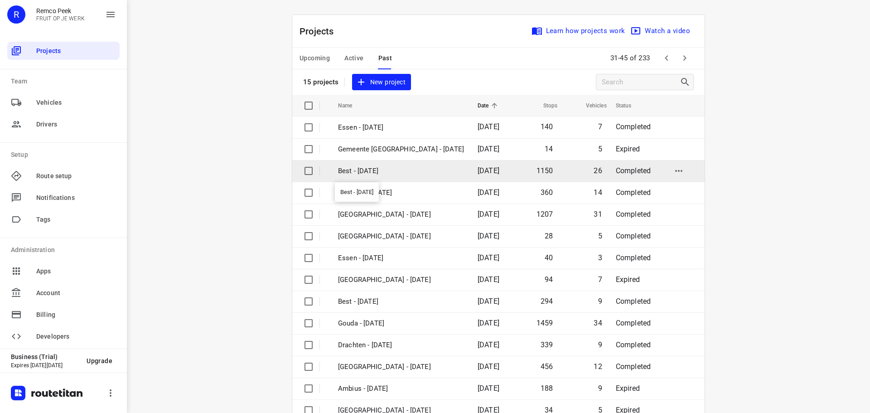
click at [387, 168] on p "Best - [DATE]" at bounding box center [401, 171] width 126 height 10
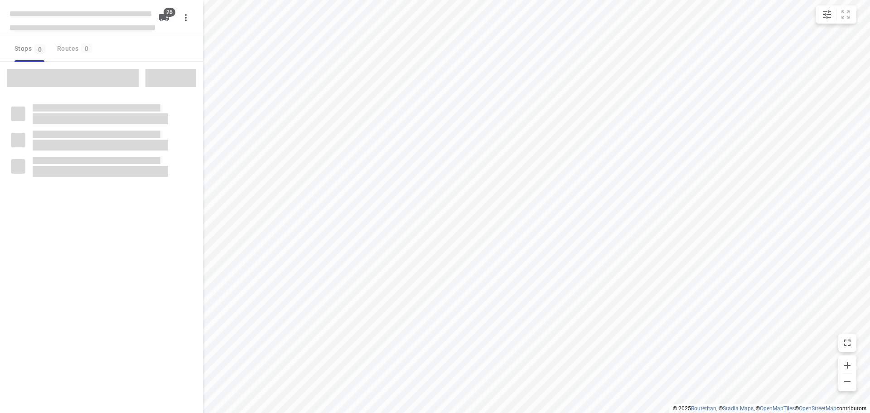
checkbox input "true"
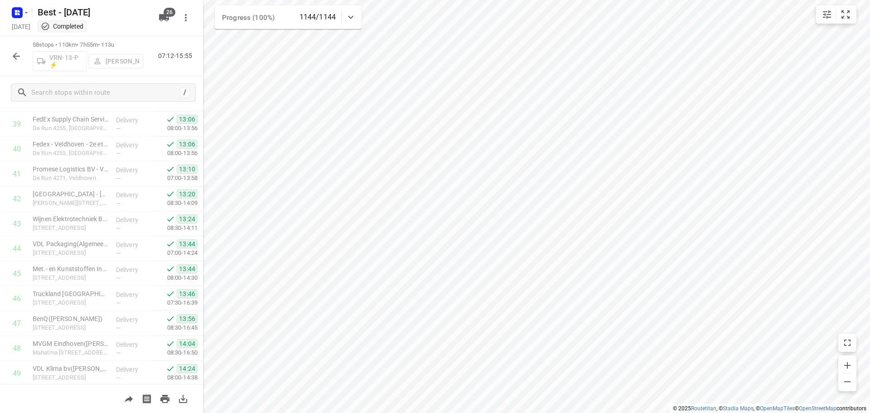
scroll to position [1266, 0]
click at [17, 60] on icon "button" at bounding box center [16, 56] width 11 height 11
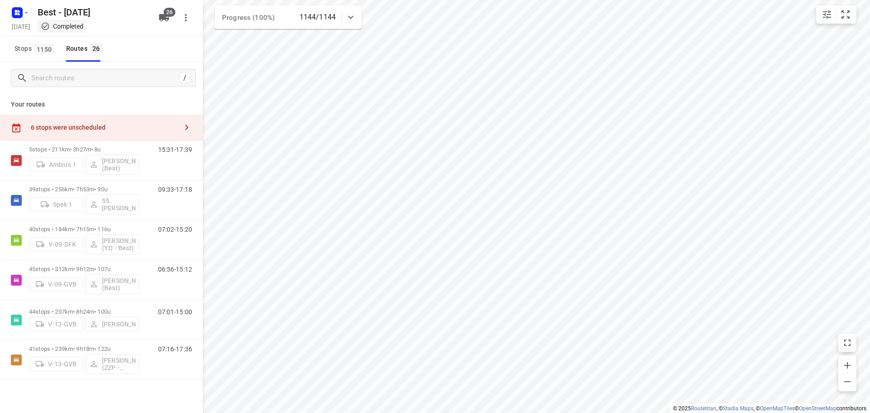
click at [355, 0] on html "i © 2025 Routetitan , © Stadia Maps , © OpenMapTiles © OpenStreetMap contributo…" at bounding box center [435, 206] width 870 height 413
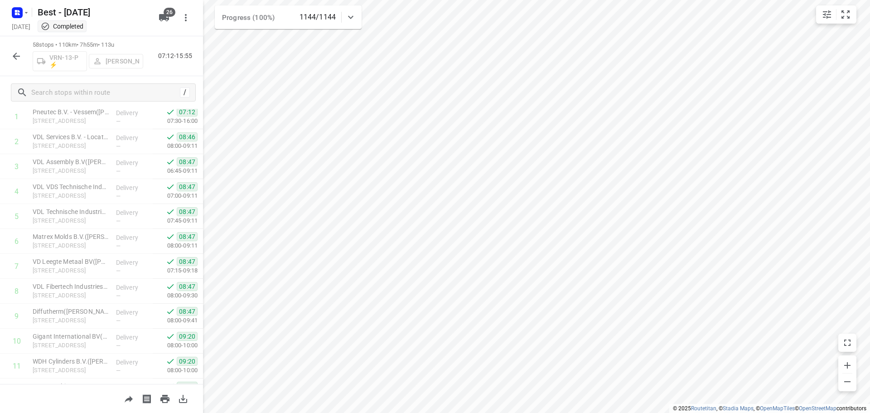
scroll to position [0, 0]
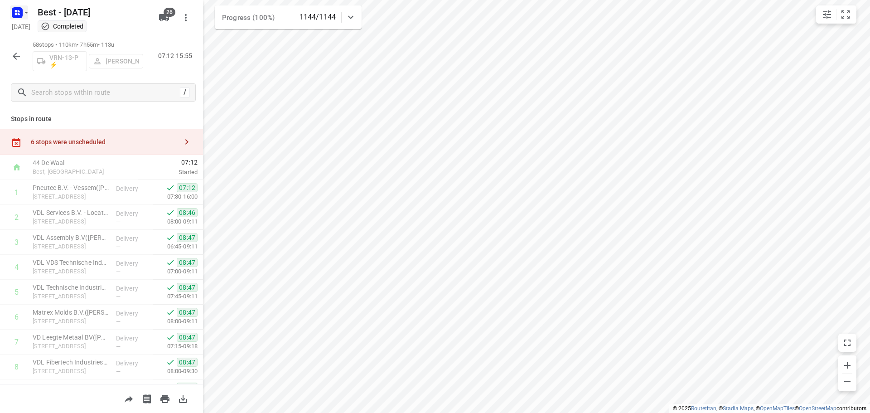
click at [23, 9] on icon "button" at bounding box center [26, 12] width 7 height 7
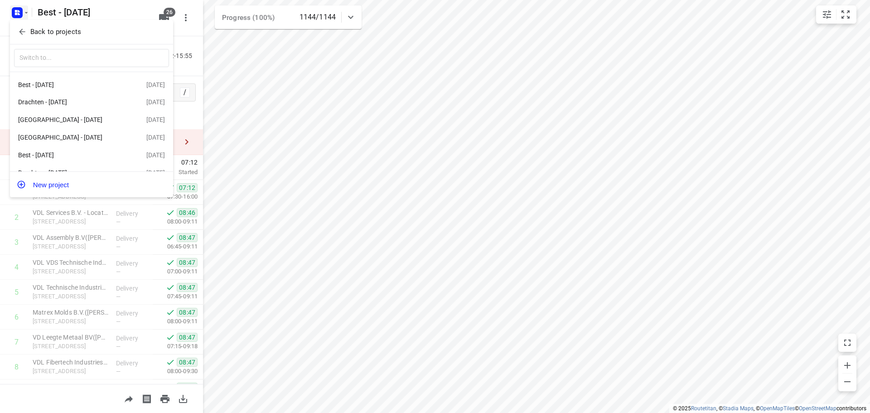
click at [19, 29] on icon "button" at bounding box center [22, 31] width 9 height 9
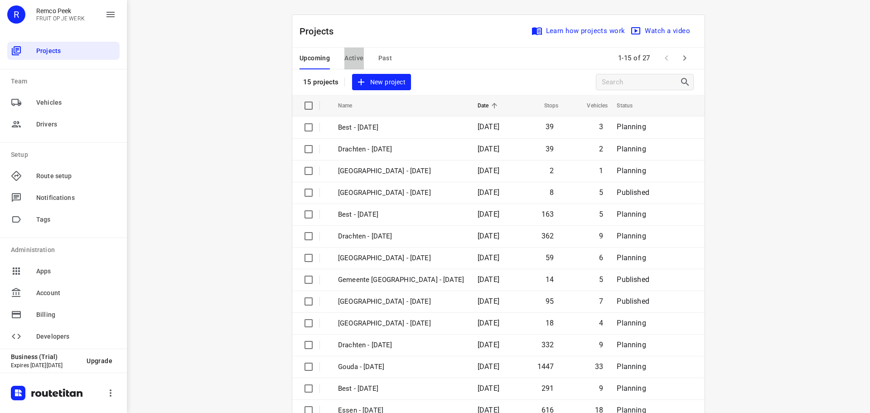
click at [357, 52] on button "Active" at bounding box center [353, 59] width 19 height 22
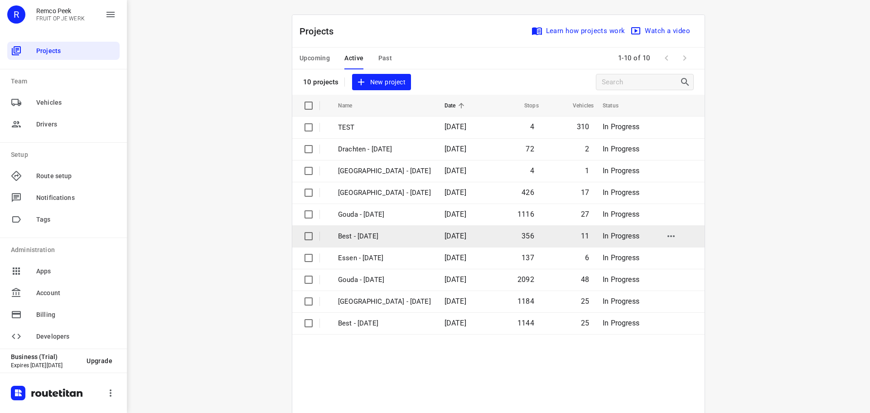
click at [385, 237] on p "Best - [DATE]" at bounding box center [384, 236] width 93 height 10
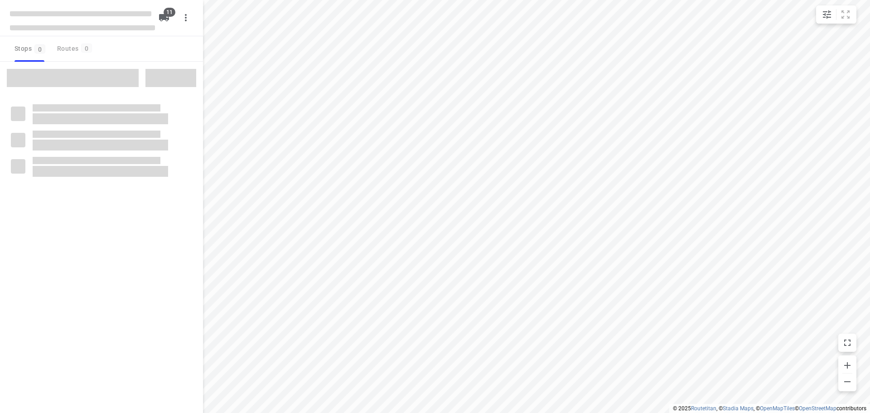
checkbox input "true"
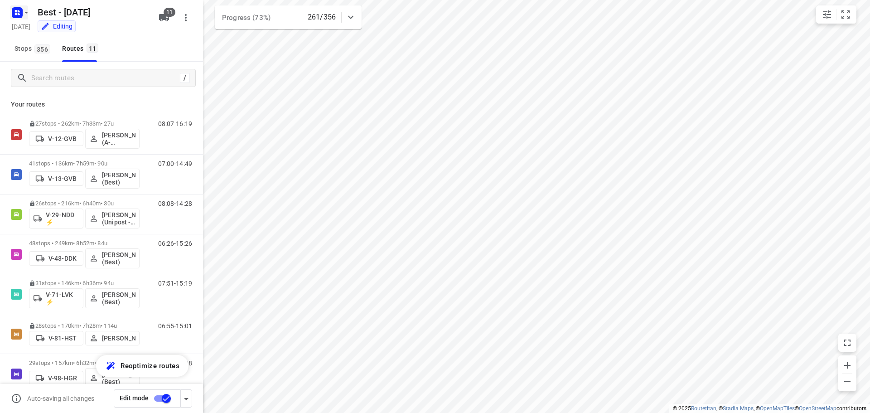
click at [12, 12] on rect "button" at bounding box center [17, 12] width 11 height 11
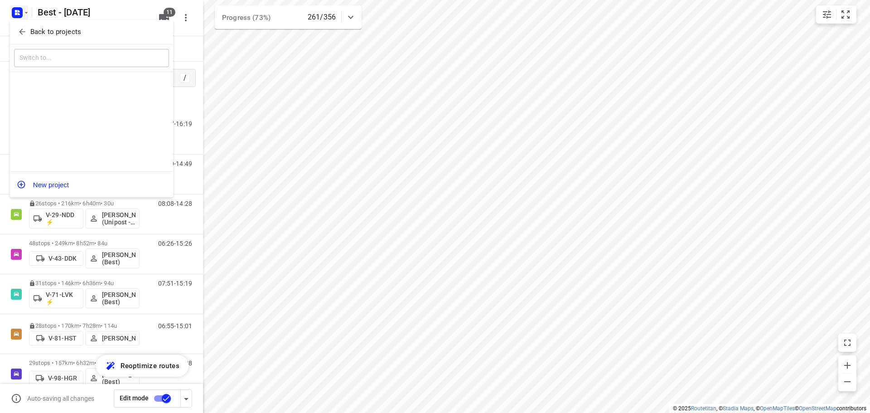
click at [20, 35] on icon "button" at bounding box center [22, 31] width 9 height 9
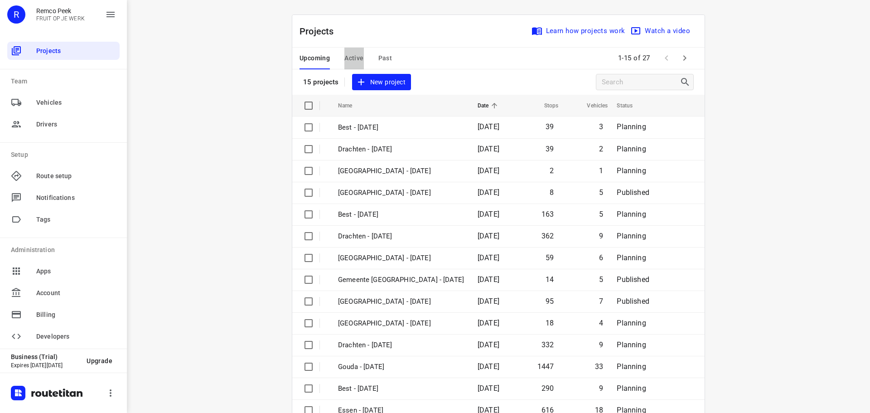
click at [346, 58] on span "Active" at bounding box center [353, 58] width 19 height 11
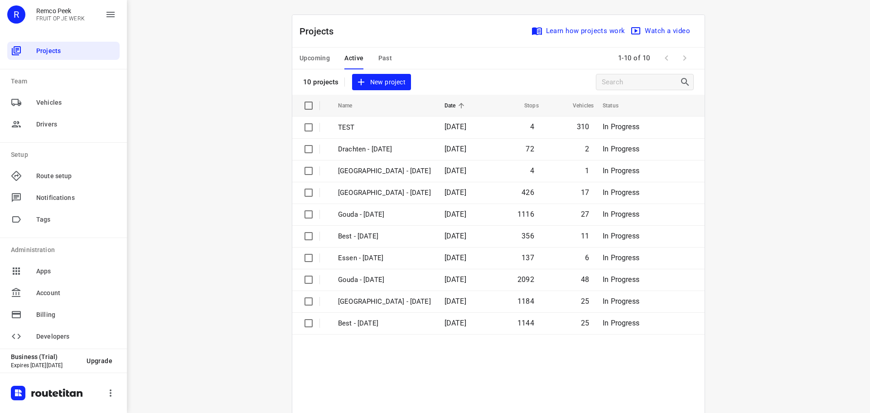
click at [319, 53] on span "Upcoming" at bounding box center [314, 58] width 30 height 11
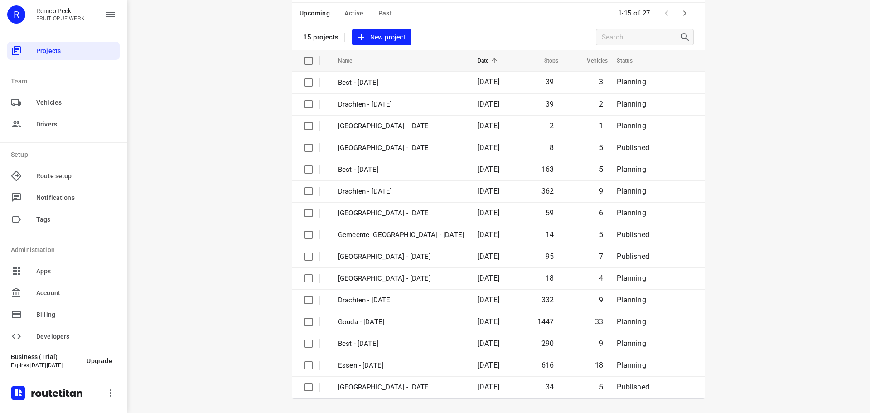
scroll to position [45, 0]
click at [681, 17] on icon "button" at bounding box center [684, 12] width 11 height 11
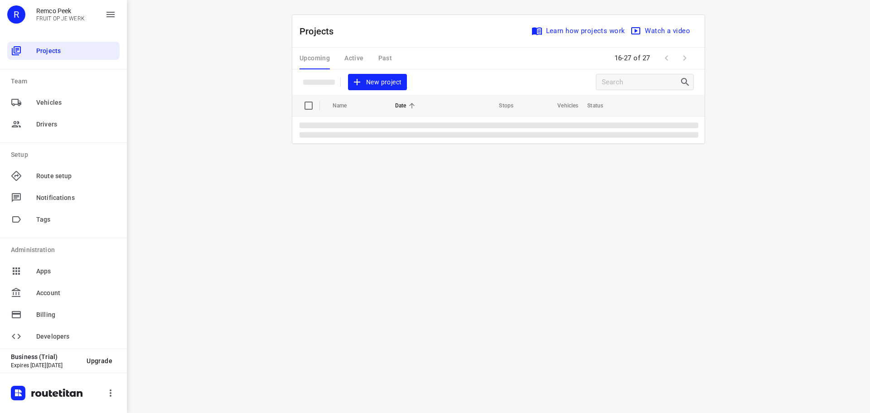
scroll to position [0, 0]
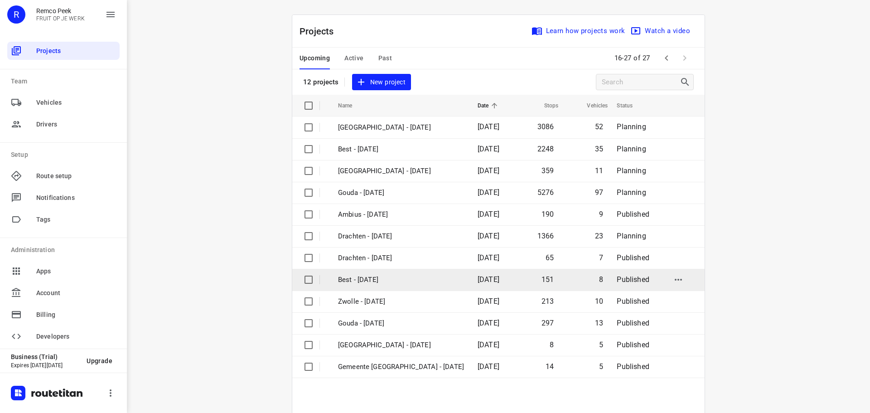
click at [393, 285] on td "Best - [DATE]" at bounding box center [399, 280] width 141 height 22
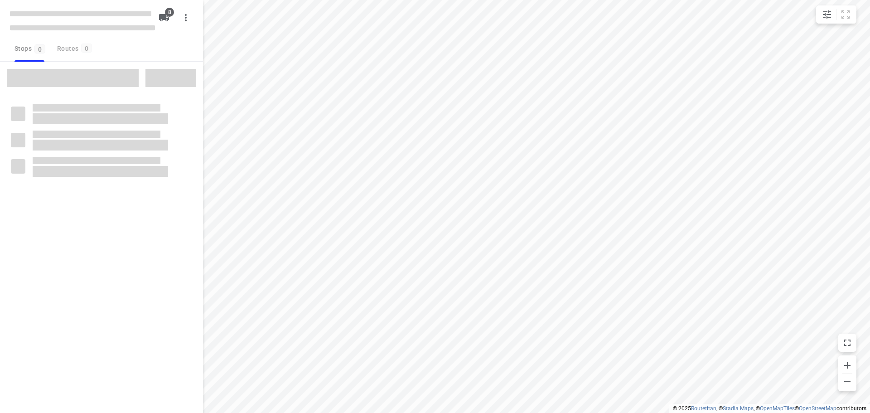
checkbox input "true"
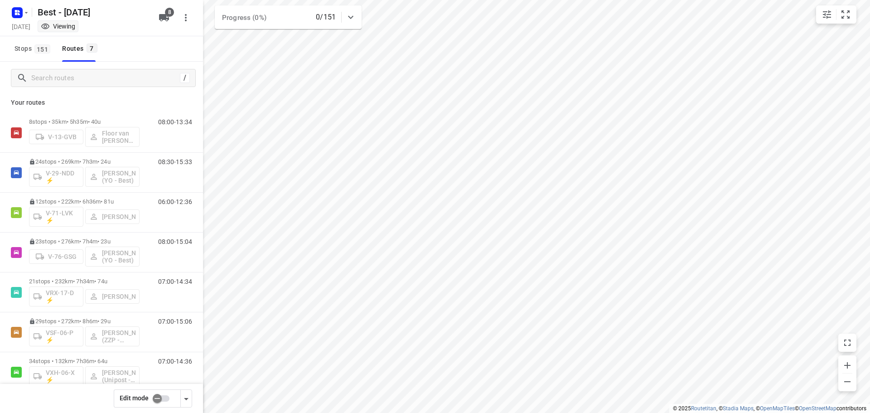
scroll to position [19, 0]
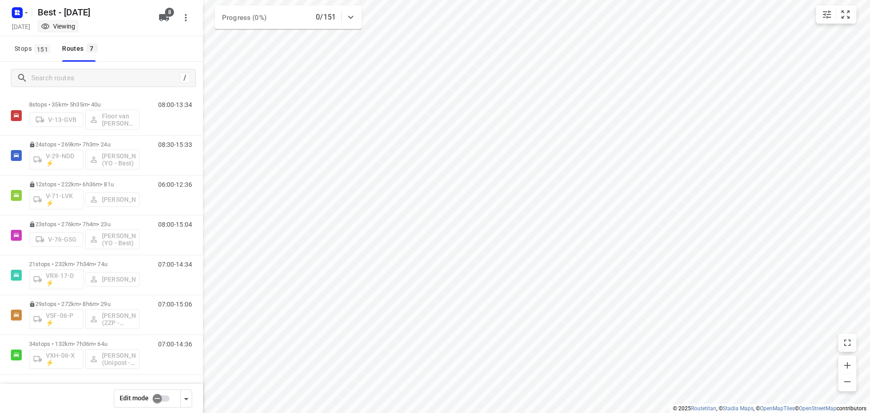
click at [130, 39] on div "Stops 151 Routes 7" at bounding box center [101, 48] width 203 height 25
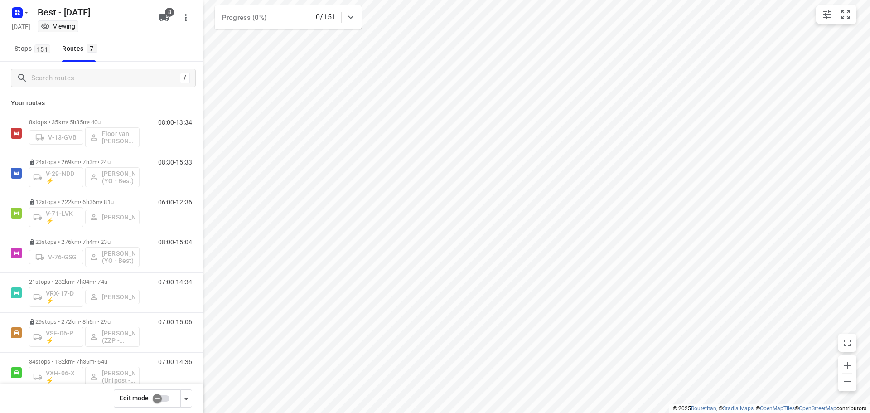
scroll to position [0, 0]
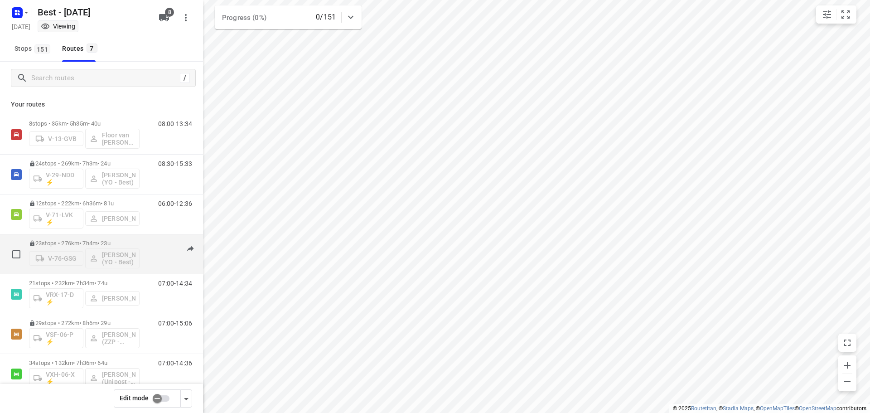
click at [114, 245] on p "23 stops • 276km • 7h4m • 23u" at bounding box center [84, 243] width 111 height 7
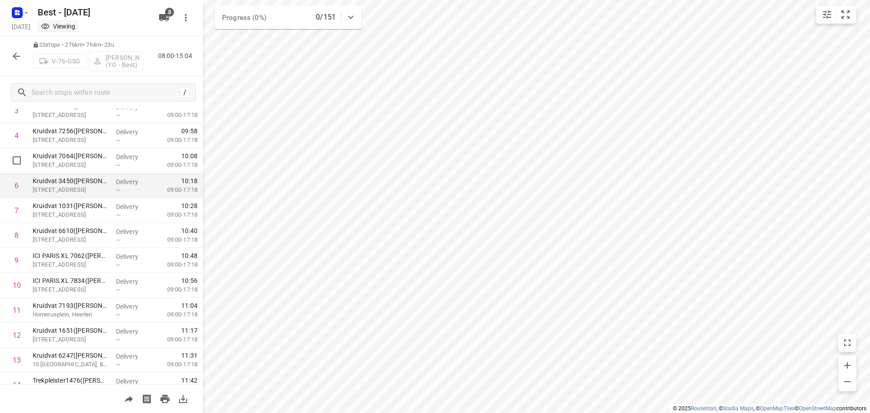
scroll to position [51, 0]
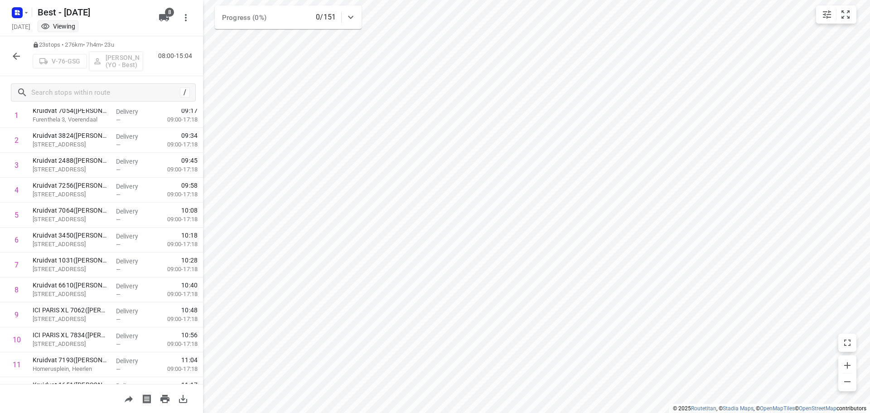
click at [17, 62] on button "button" at bounding box center [16, 56] width 18 height 18
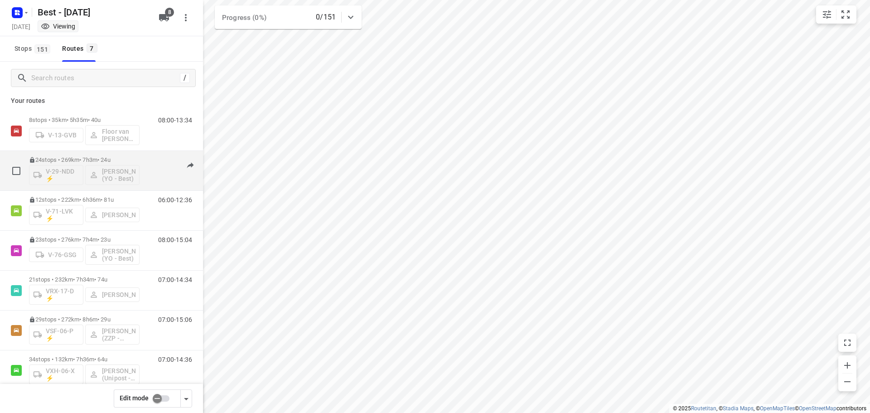
scroll to position [19, 0]
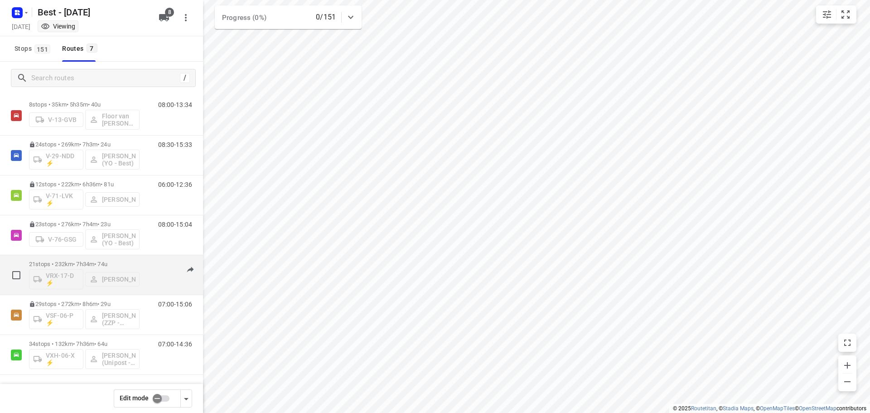
click at [86, 264] on p "21 stops • 232km • 7h34m • 74u" at bounding box center [84, 264] width 111 height 7
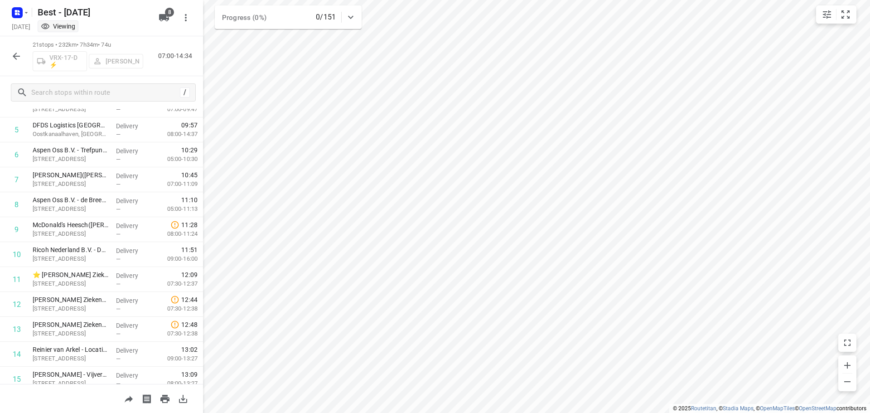
scroll to position [141, 0]
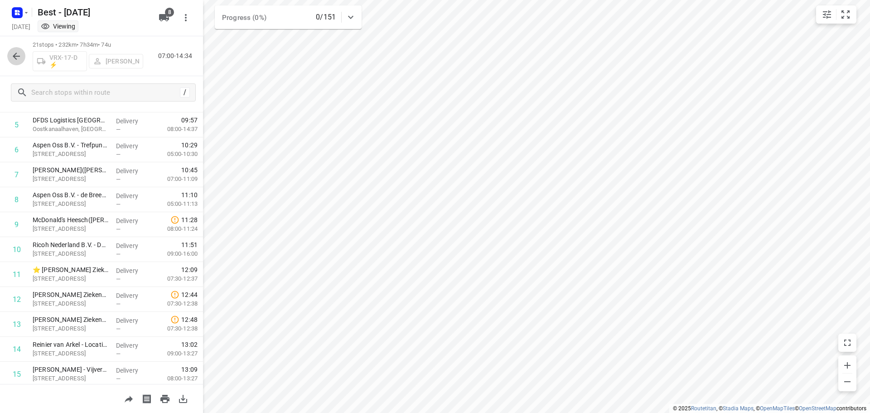
click at [16, 56] on icon "button" at bounding box center [16, 56] width 7 height 7
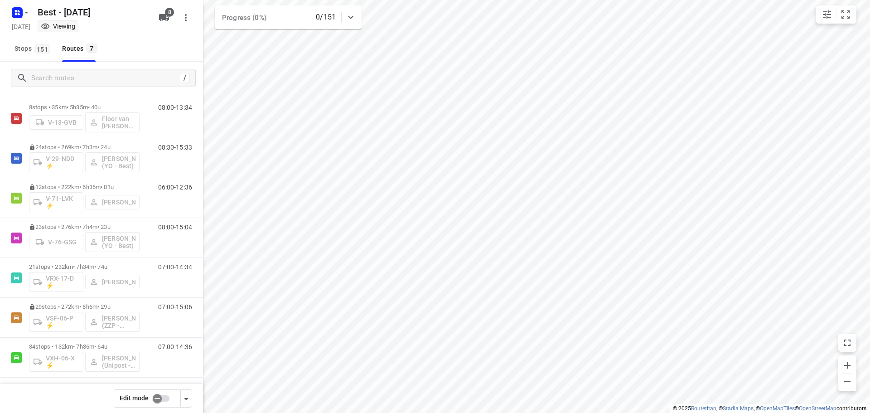
scroll to position [19, 0]
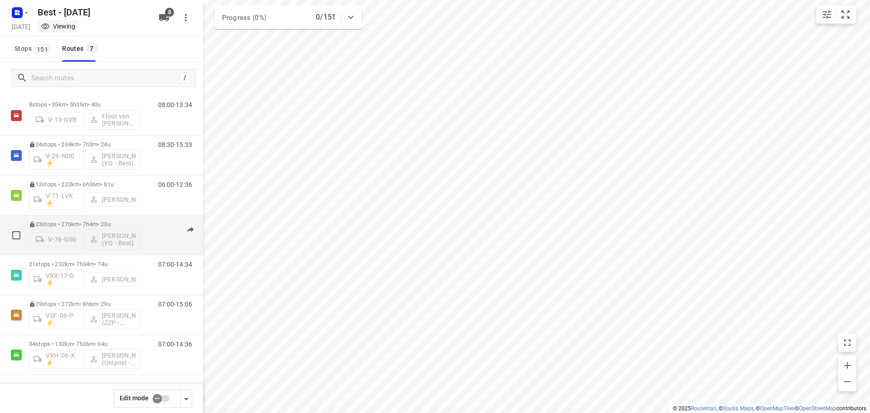
click at [129, 217] on div "23 stops • 276km • 7h4m • 23u V-76-GSG [PERSON_NAME] (YO - Best)" at bounding box center [84, 235] width 111 height 38
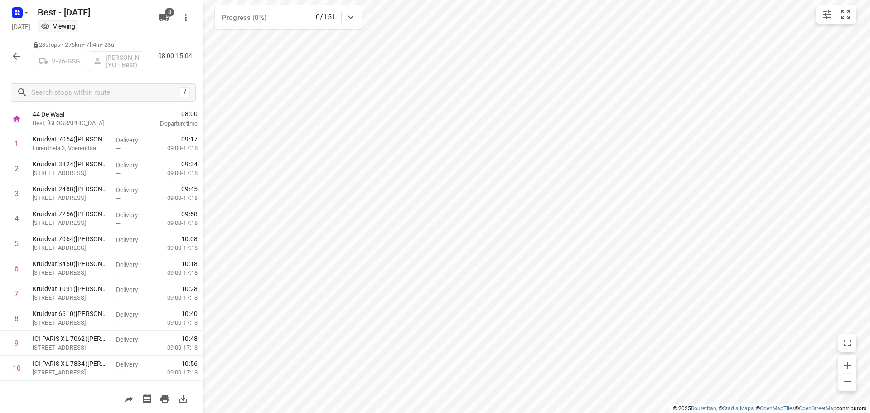
scroll to position [0, 0]
click at [14, 63] on button "button" at bounding box center [16, 56] width 18 height 18
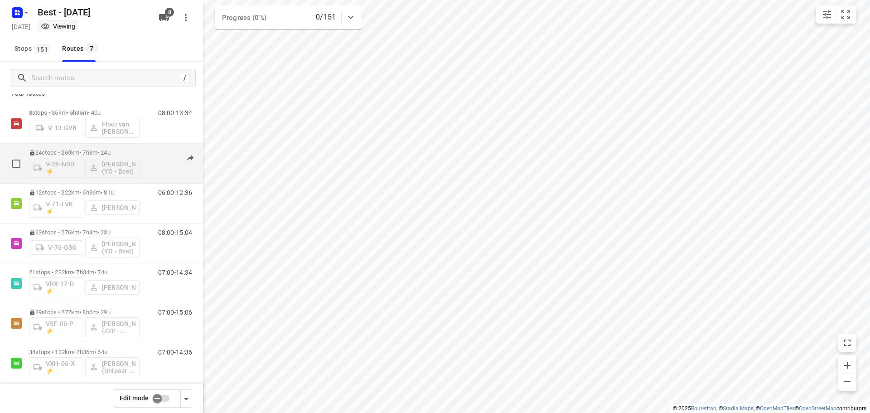
scroll to position [19, 0]
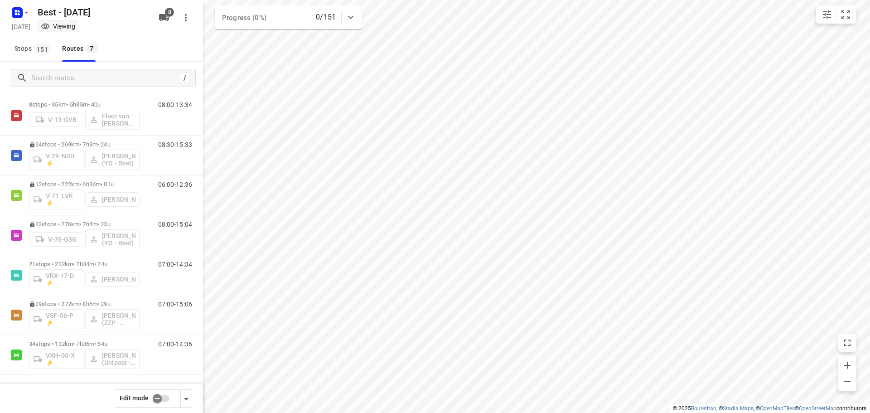
click at [44, 90] on div "/" at bounding box center [101, 78] width 203 height 33
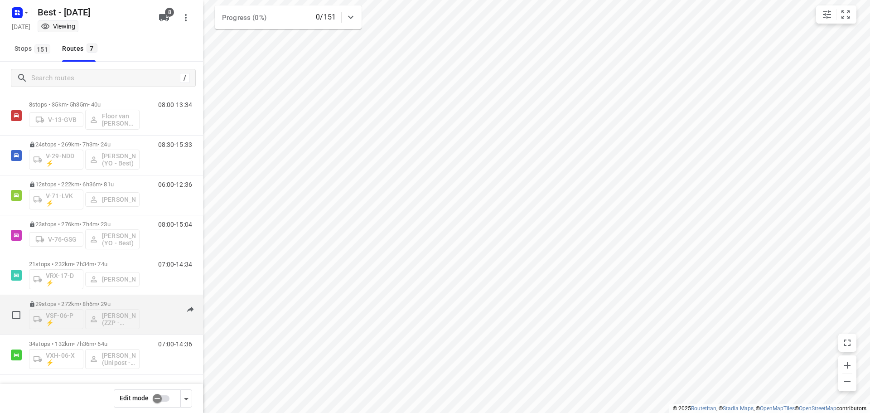
click at [95, 299] on div "29 stops • 272km • 8h6m • 29u VSF-06-P ⚡ [PERSON_NAME] (ZZP - Best)" at bounding box center [84, 315] width 111 height 38
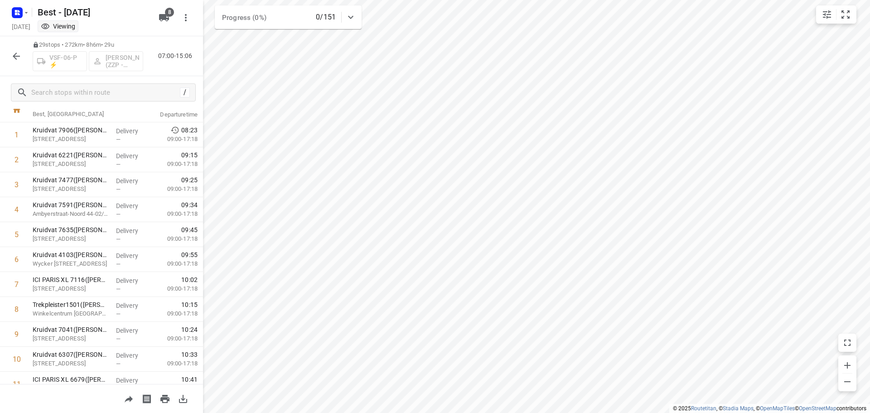
scroll to position [0, 0]
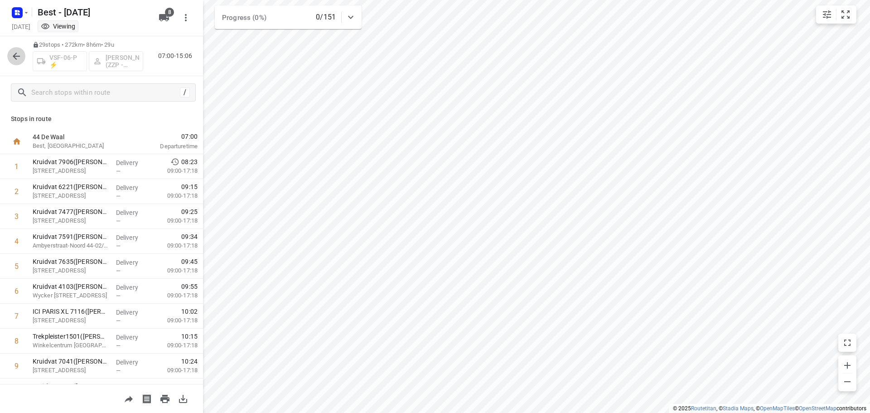
click at [12, 55] on icon "button" at bounding box center [16, 56] width 11 height 11
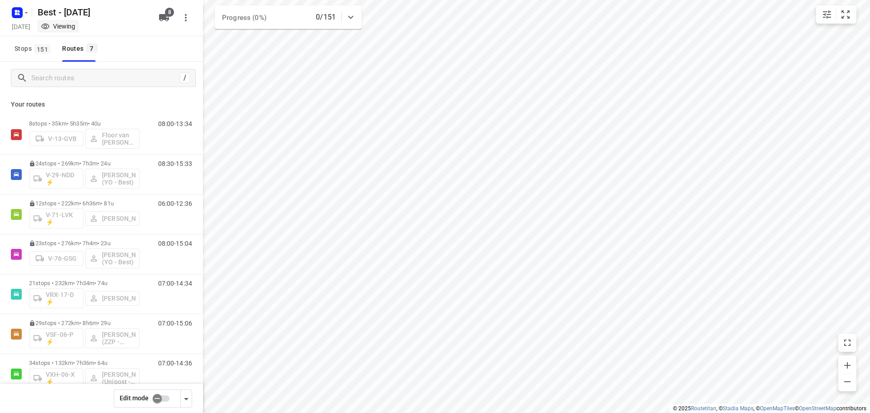
click at [58, 94] on div "Your routes 8 stops • 35km • 5h35m • 40u V-13-GVB Floor van Donzel (Best) 08:00…" at bounding box center [101, 266] width 203 height 344
click at [23, 14] on icon "button" at bounding box center [26, 12] width 7 height 7
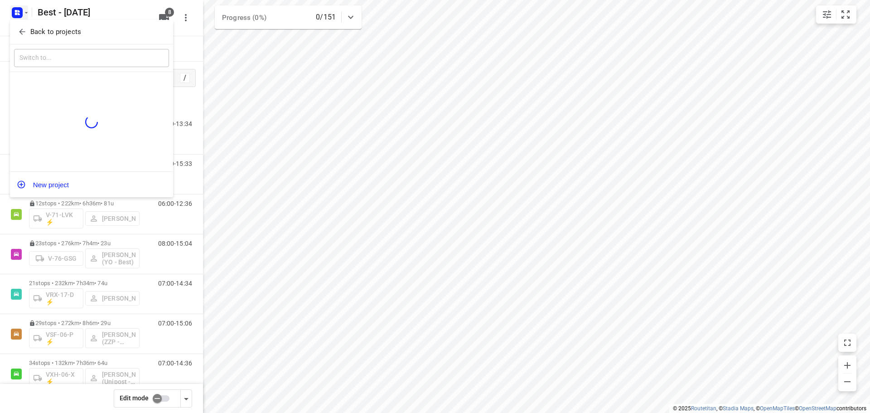
click at [23, 14] on div at bounding box center [435, 206] width 870 height 413
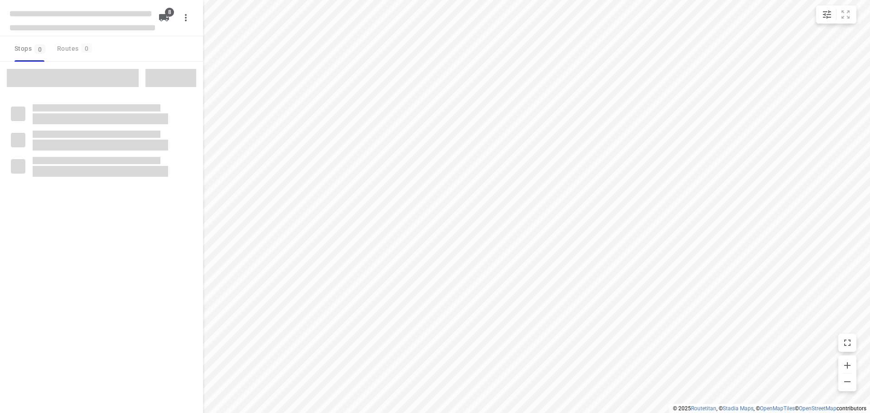
checkbox input "true"
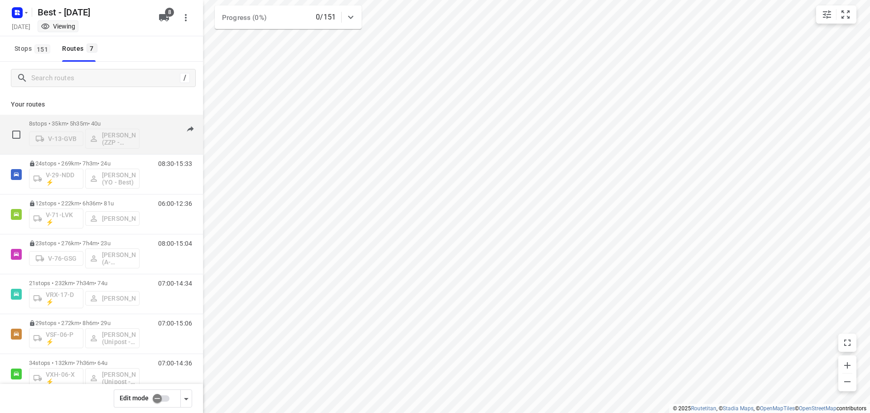
click at [94, 123] on p "8 stops • 35km • 5h35m • 40u" at bounding box center [84, 123] width 111 height 7
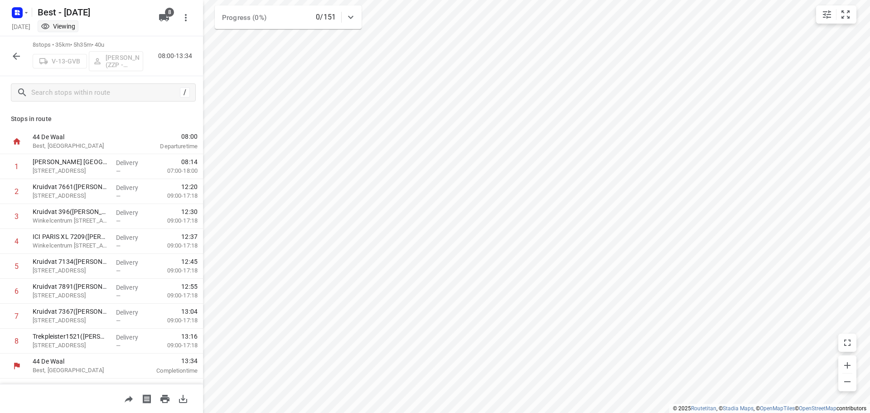
click at [17, 60] on icon "button" at bounding box center [16, 56] width 11 height 11
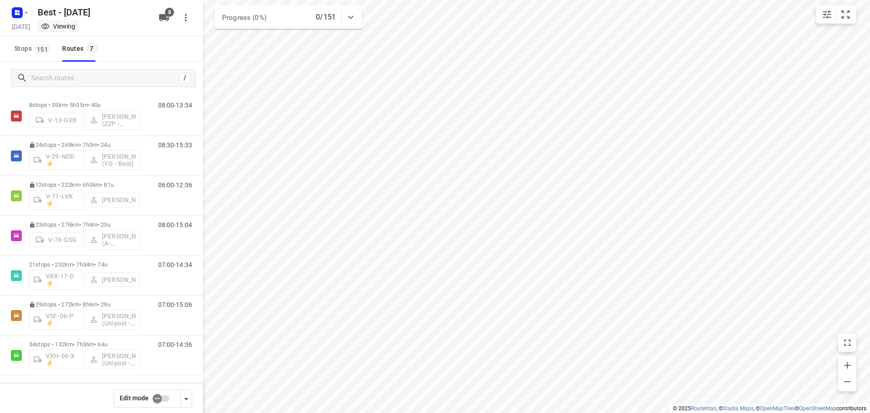
scroll to position [19, 0]
click at [20, 9] on rect "button" at bounding box center [17, 12] width 11 height 11
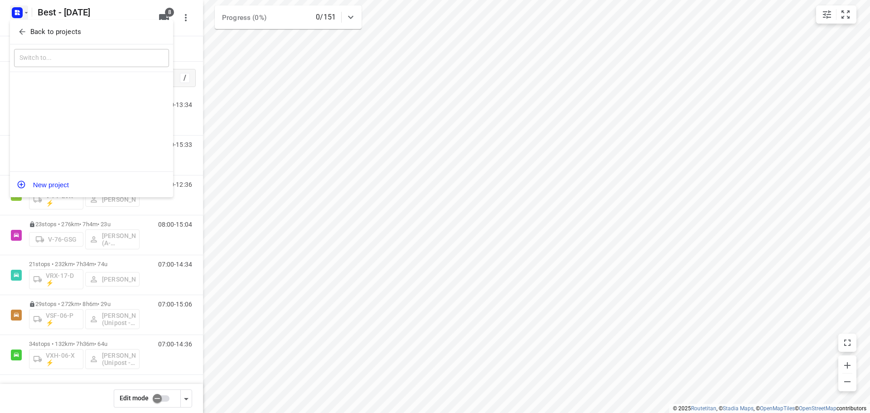
click at [23, 44] on div "​" at bounding box center [91, 58] width 163 height 28
click at [23, 39] on div "Back to projects" at bounding box center [91, 32] width 163 height 24
click at [12, 31] on div "Back to projects" at bounding box center [91, 32] width 163 height 24
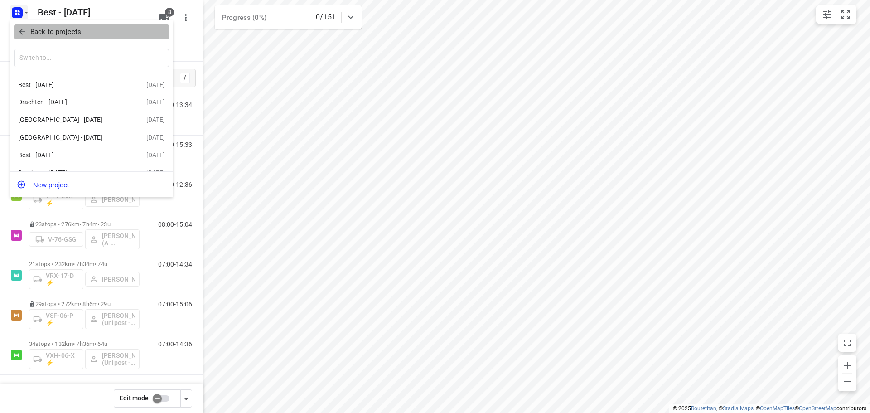
click at [24, 33] on icon "button" at bounding box center [22, 31] width 9 height 9
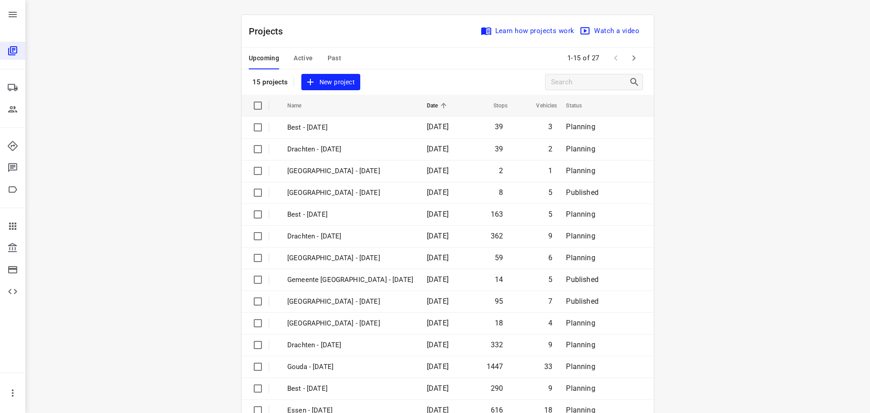
scroll to position [45, 0]
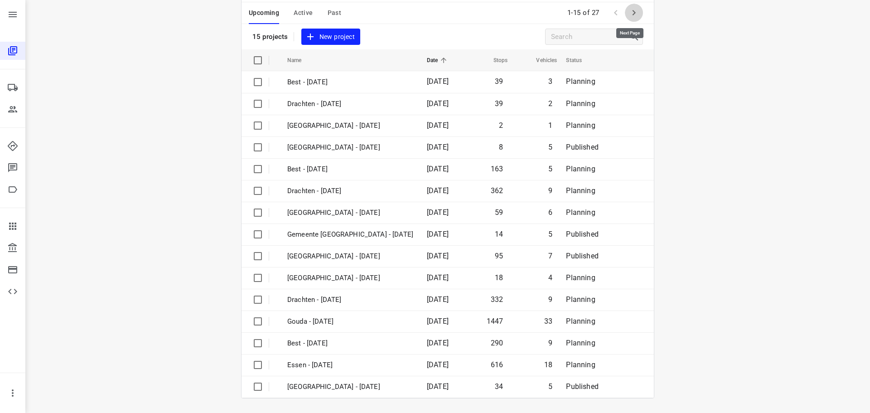
click at [632, 14] on icon "button" at bounding box center [633, 12] width 11 height 11
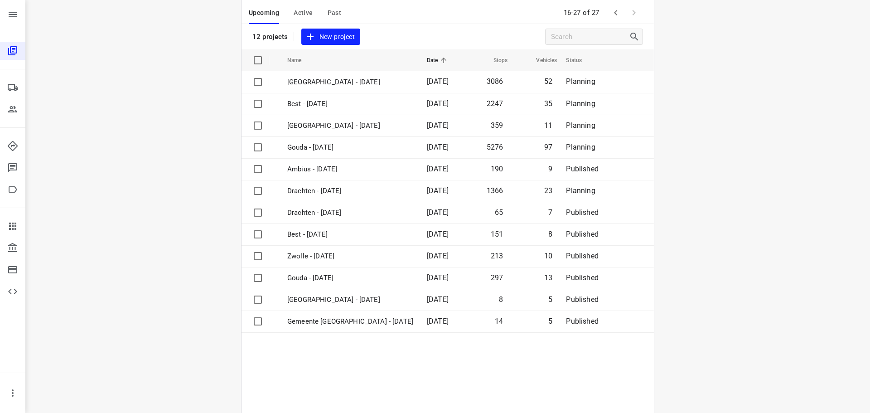
scroll to position [0, 0]
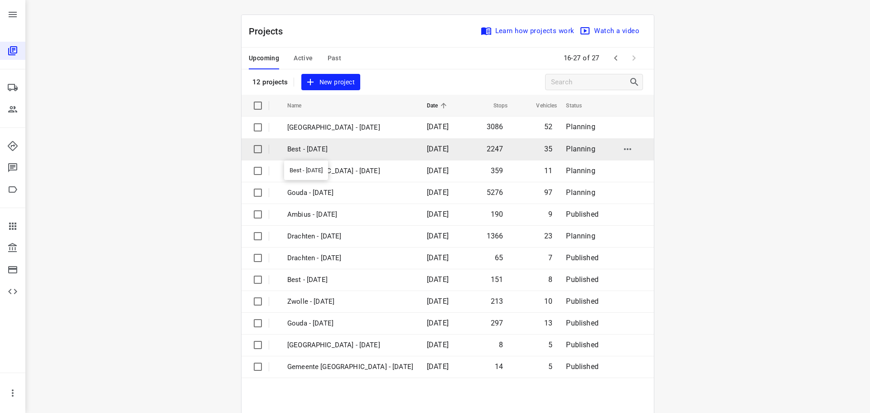
click at [383, 150] on p "Best - [DATE]" at bounding box center [350, 149] width 126 height 10
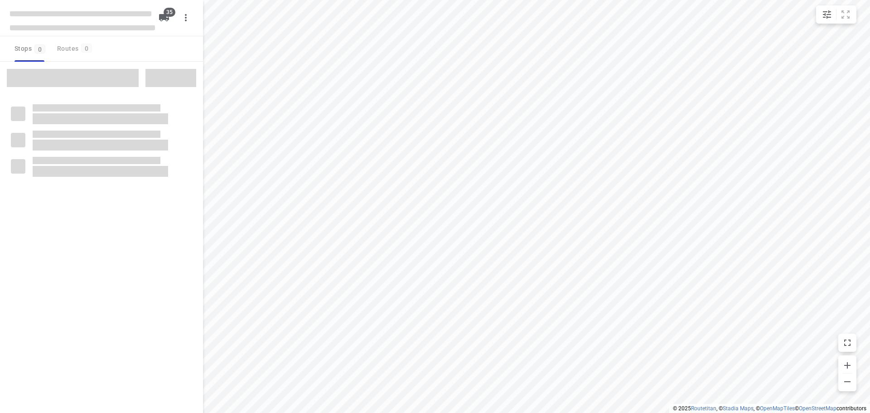
checkbox input "true"
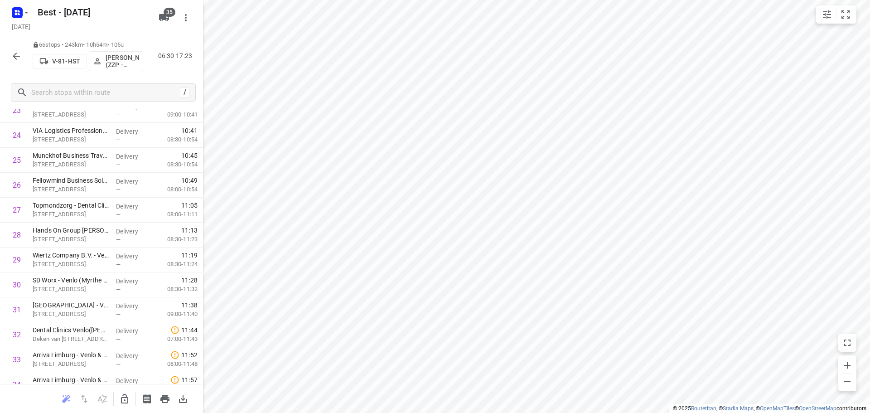
scroll to position [598, 0]
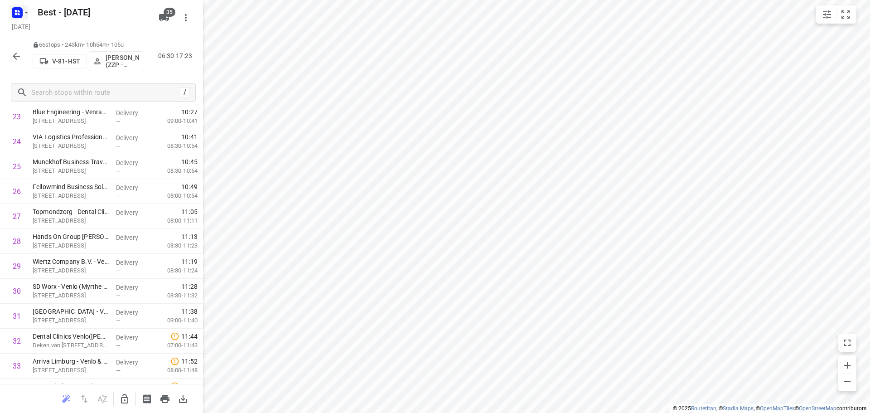
click at [14, 12] on rect "button" at bounding box center [17, 12] width 11 height 11
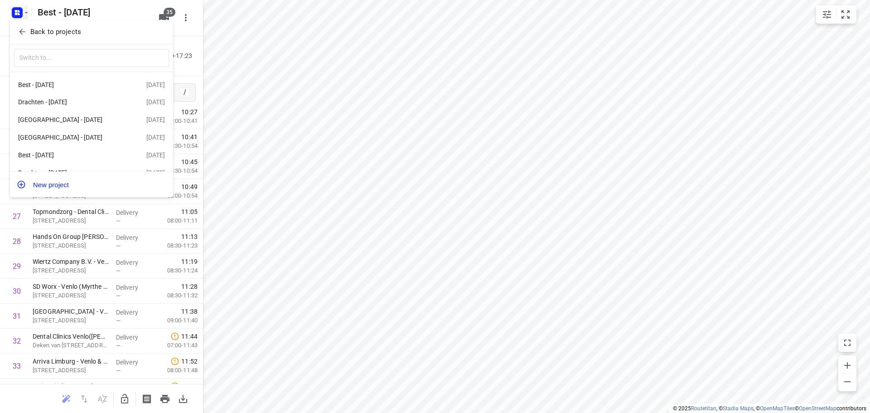
click at [23, 31] on icon "button" at bounding box center [22, 31] width 9 height 9
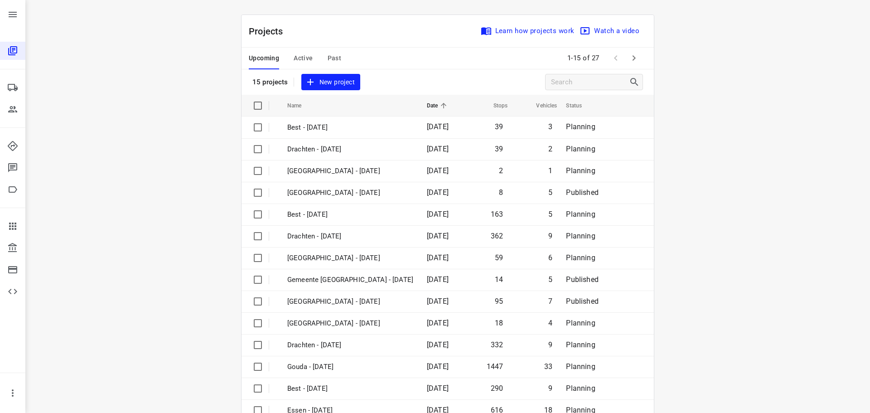
click at [735, 294] on div "i © 2025 Routetitan , © Stadia Maps , © OpenMapTiles © OpenStreetMap contributo…" at bounding box center [447, 206] width 845 height 413
